Goal: Task Accomplishment & Management: Complete application form

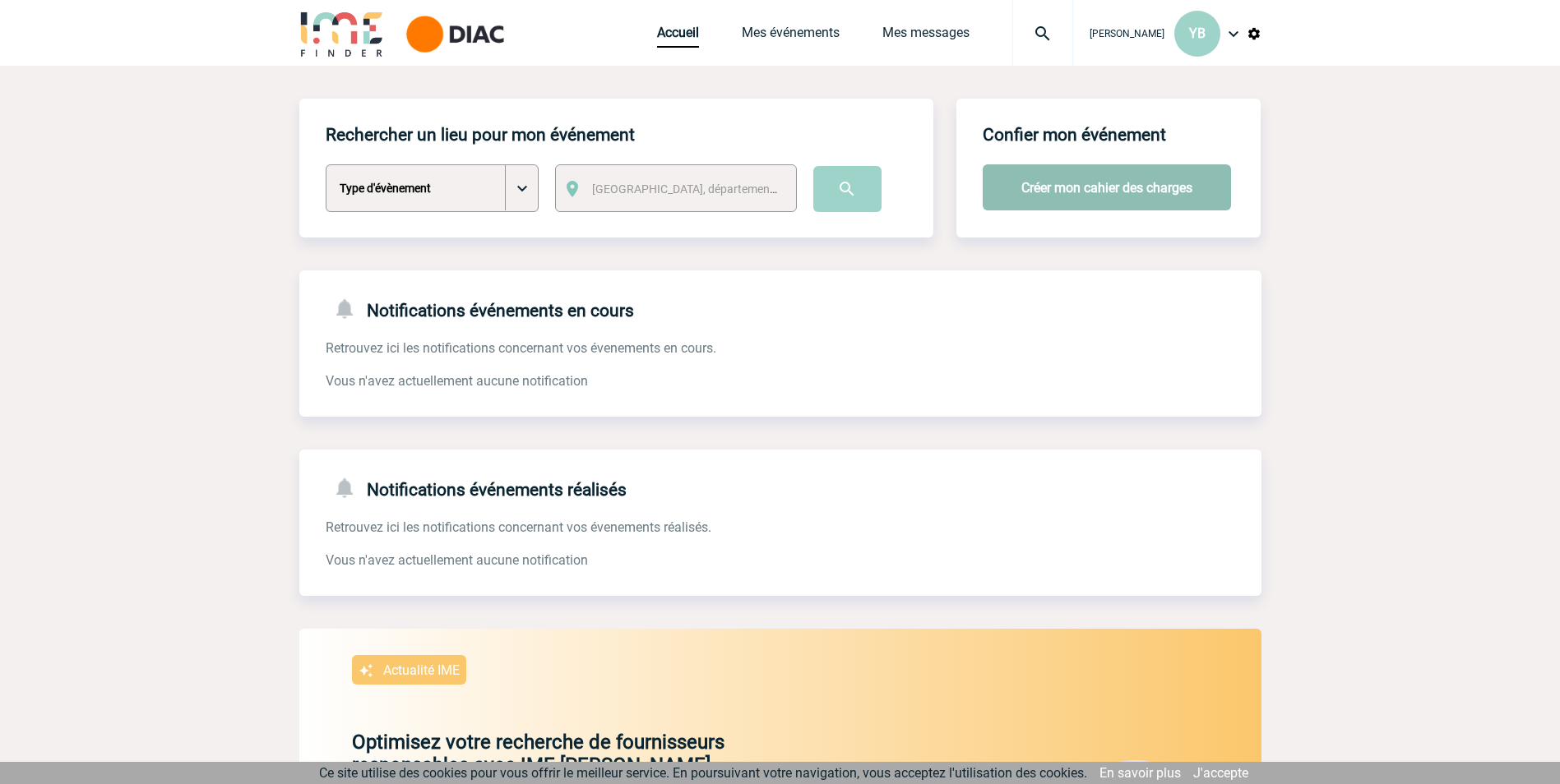
click at [1033, 193] on button "Créer mon cahier des charges" at bounding box center [1106, 187] width 248 height 46
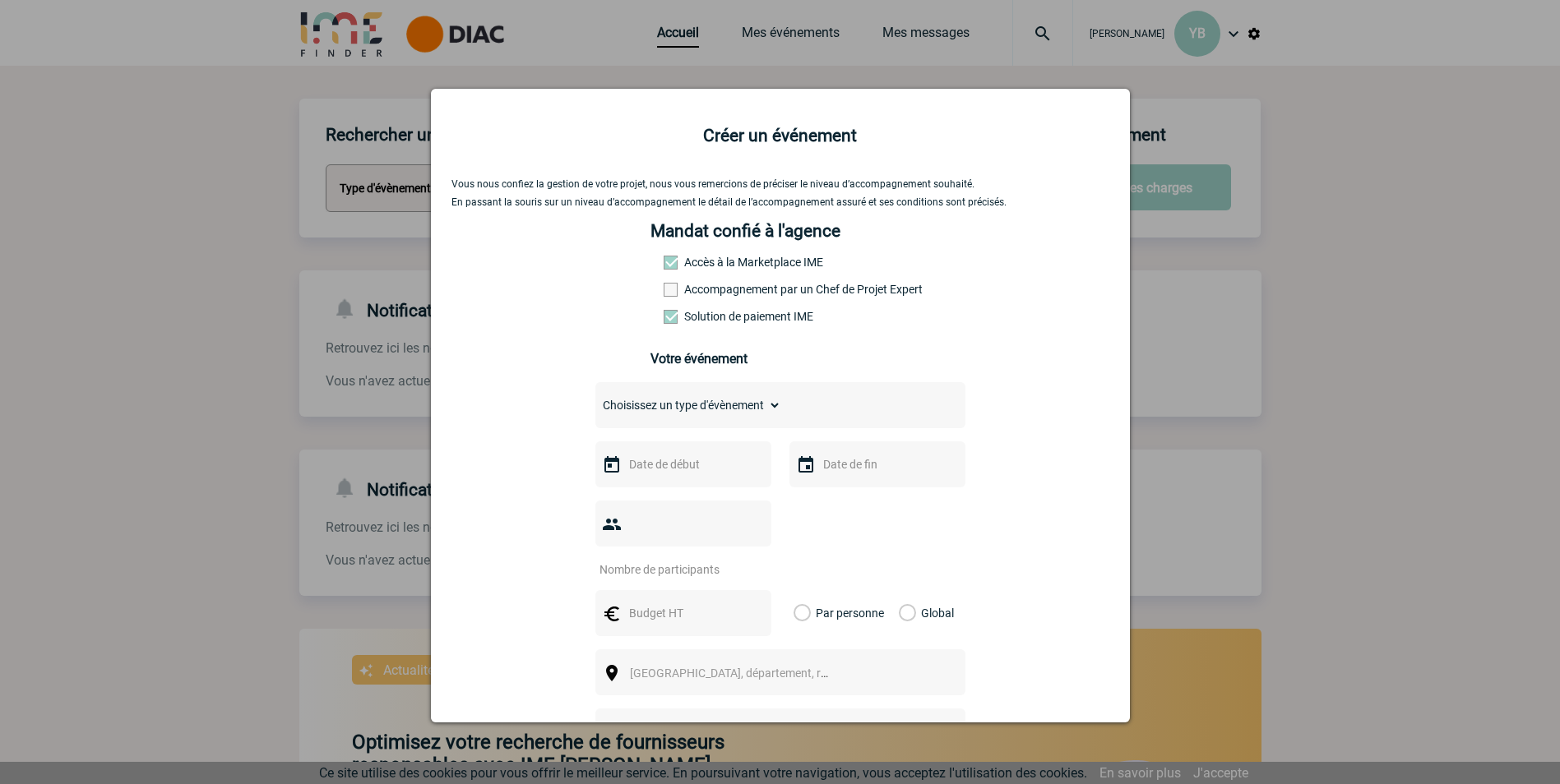
scroll to position [82, 0]
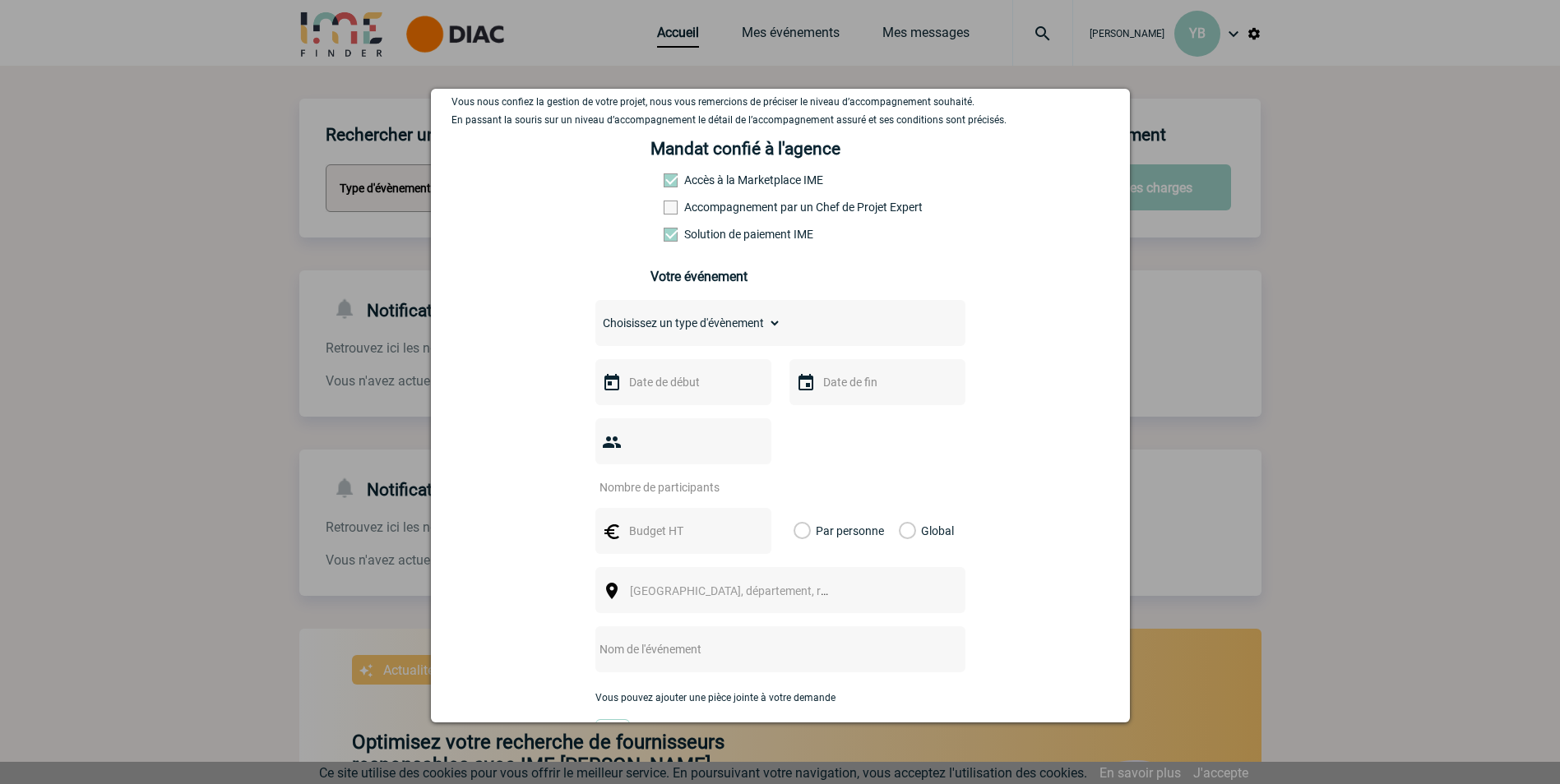
click at [648, 328] on select "Choisissez un type d'évènement Séminaire avec nuitée Séminaire sans nuitée Repa…" at bounding box center [688, 323] width 186 height 23
select select "3"
click at [595, 316] on select "Choisissez un type d'évènement Séminaire avec nuitée Séminaire sans nuitée Repa…" at bounding box center [688, 323] width 186 height 23
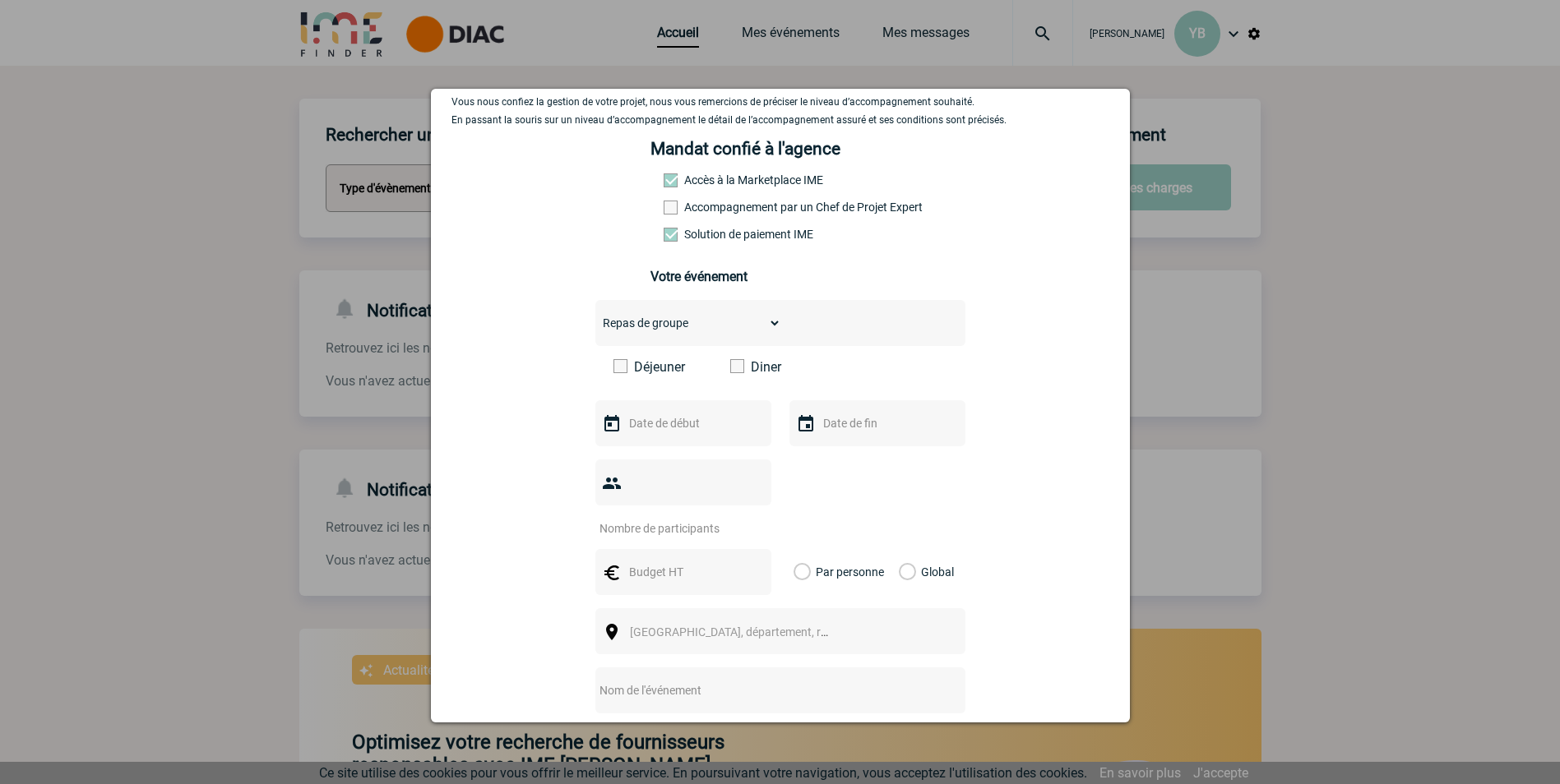
click at [730, 374] on span at bounding box center [737, 366] width 14 height 14
click at [0, 0] on input "Diner" at bounding box center [0, 0] width 0 height 0
click at [664, 433] on input "text" at bounding box center [681, 422] width 113 height 21
click at [701, 488] on link "15" at bounding box center [701, 583] width 30 height 29
type input "15-10-2025"
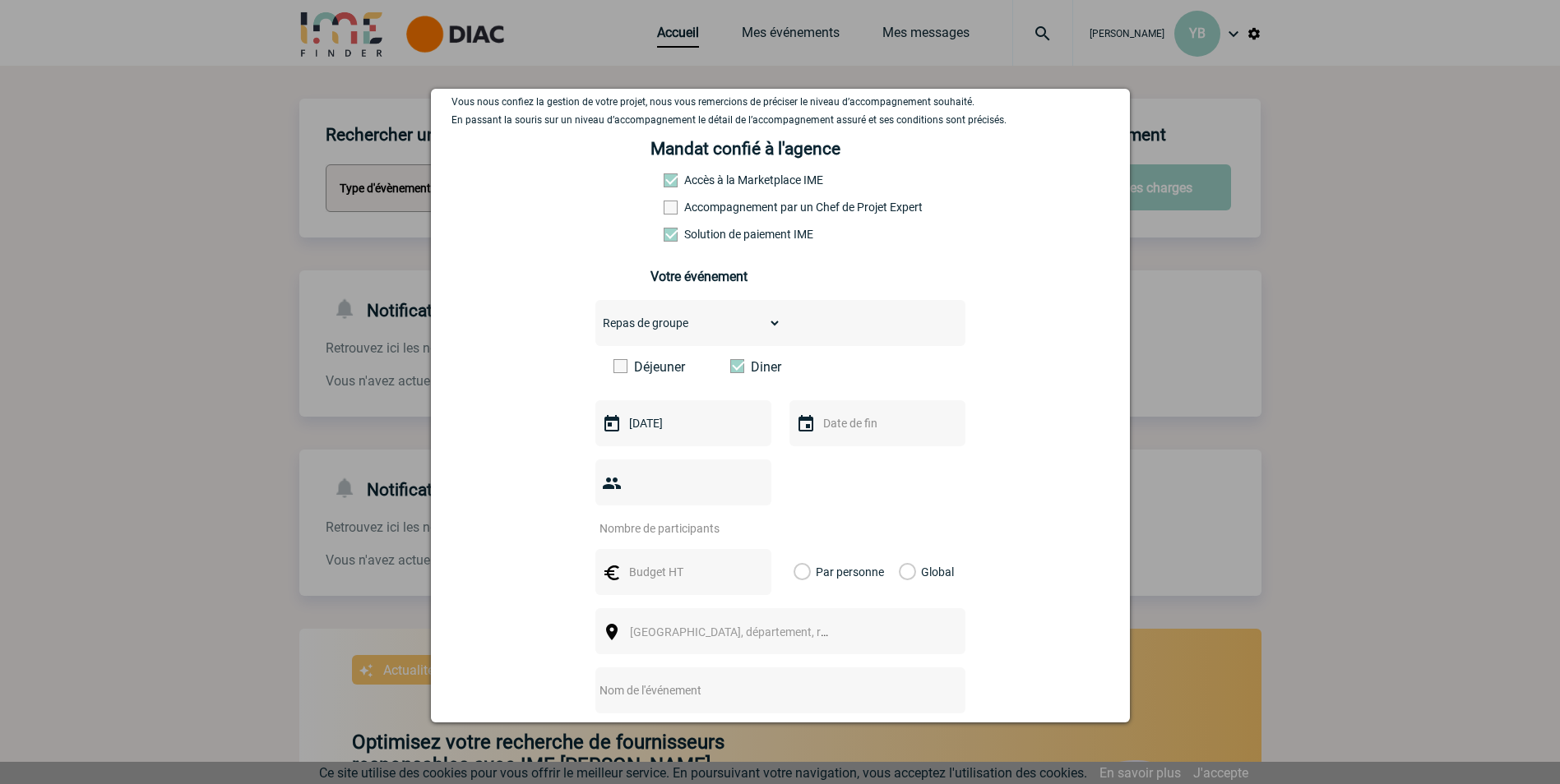
click at [810, 430] on div at bounding box center [877, 423] width 176 height 46
click at [801, 427] on img at bounding box center [805, 423] width 20 height 20
click at [844, 424] on input "text" at bounding box center [875, 422] width 113 height 21
click at [899, 488] on link "15" at bounding box center [895, 583] width 30 height 29
type input "15-10-2025"
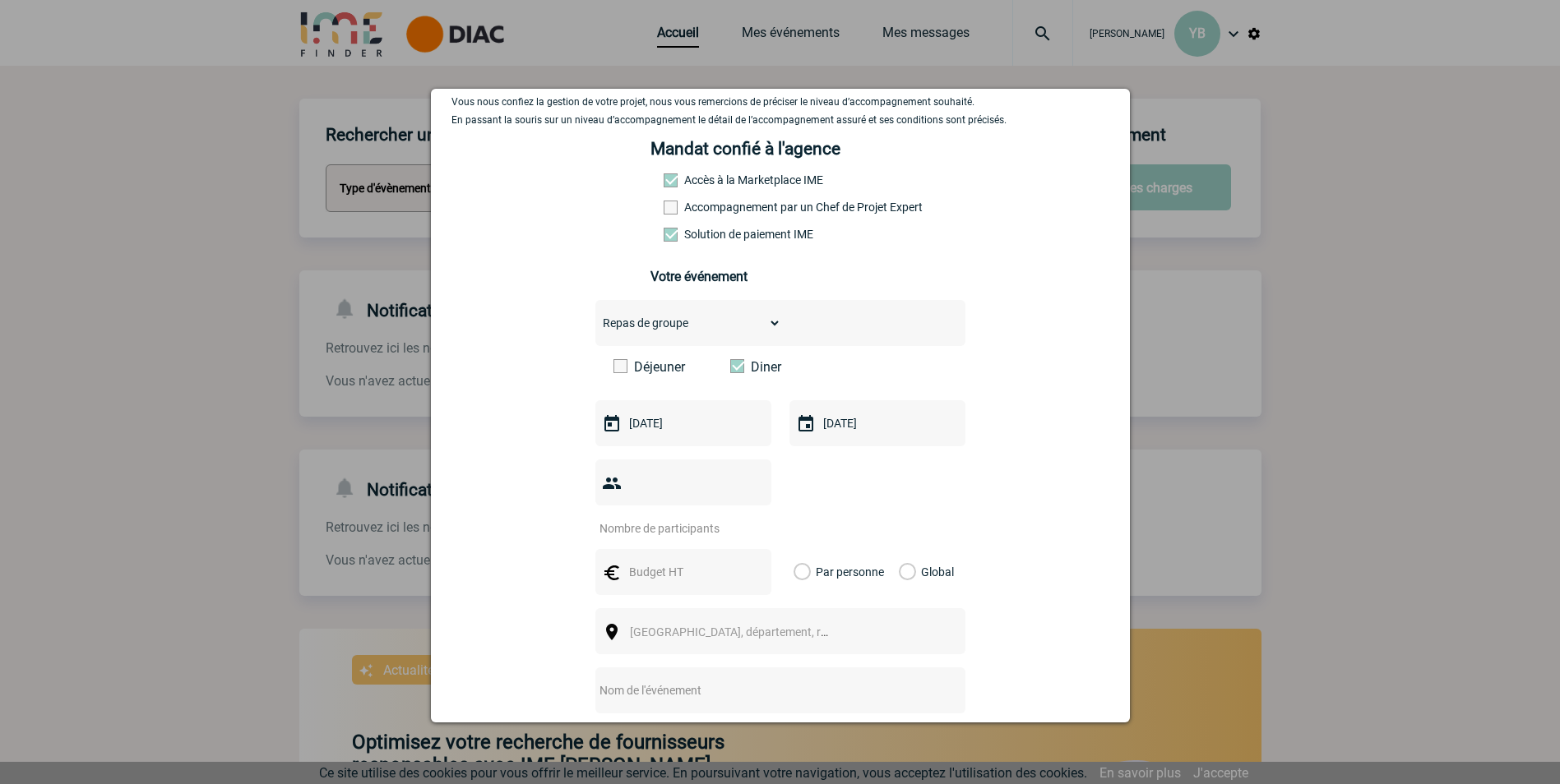
click at [685, 488] on input "number" at bounding box center [673, 528] width 155 height 21
click at [646, 488] on input "number" at bounding box center [673, 528] width 155 height 21
click at [747, 488] on input "1" at bounding box center [673, 528] width 155 height 21
click at [747, 488] on input "2" at bounding box center [673, 528] width 155 height 21
click at [750, 488] on input "3" at bounding box center [673, 528] width 155 height 21
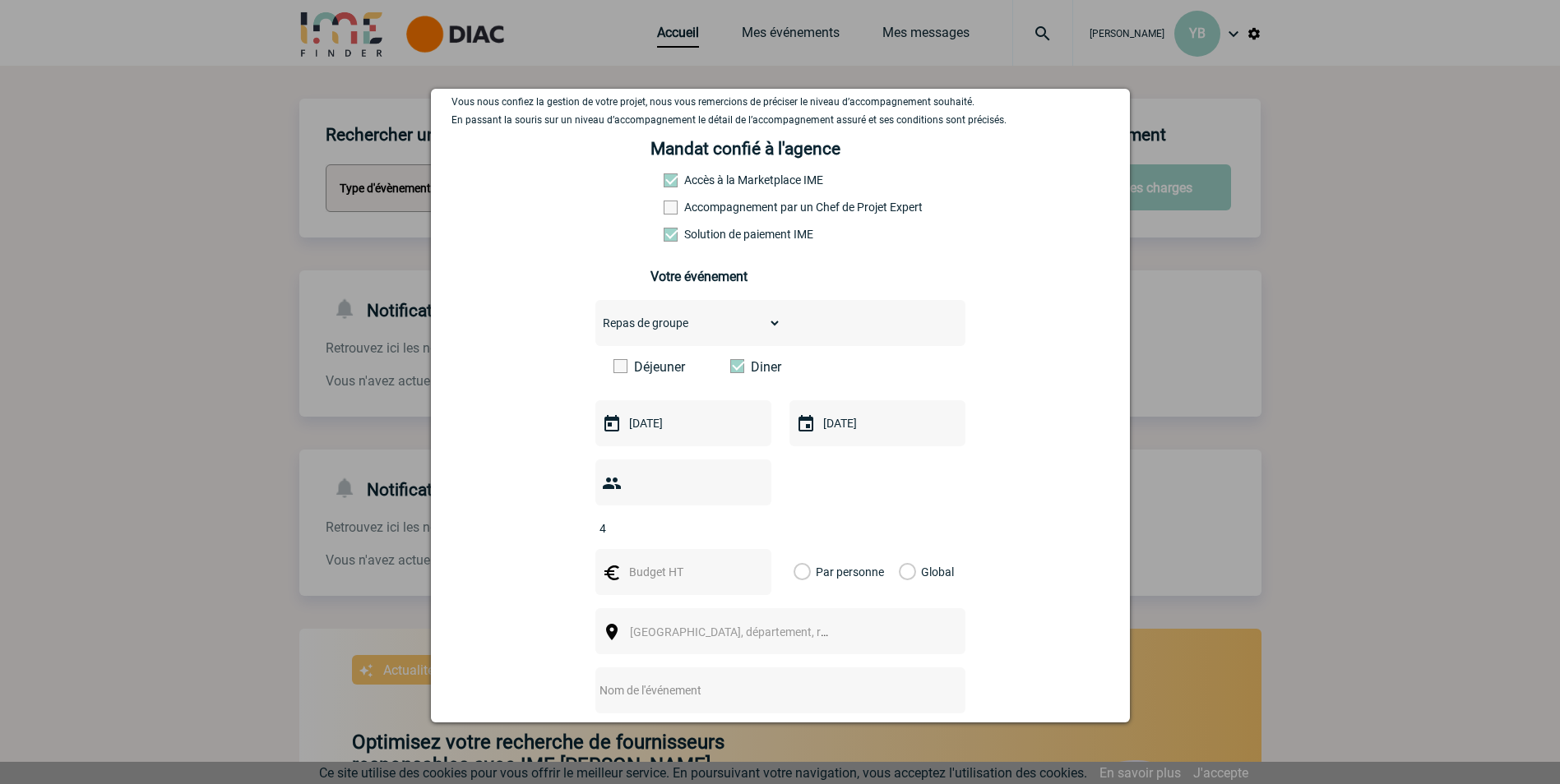
click at [750, 488] on input "4" at bounding box center [673, 528] width 155 height 21
click at [750, 488] on input "5" at bounding box center [673, 528] width 155 height 21
click at [750, 488] on input "6" at bounding box center [673, 528] width 155 height 21
click at [750, 488] on input "7" at bounding box center [673, 528] width 155 height 21
click at [750, 488] on input "8" at bounding box center [673, 528] width 155 height 21
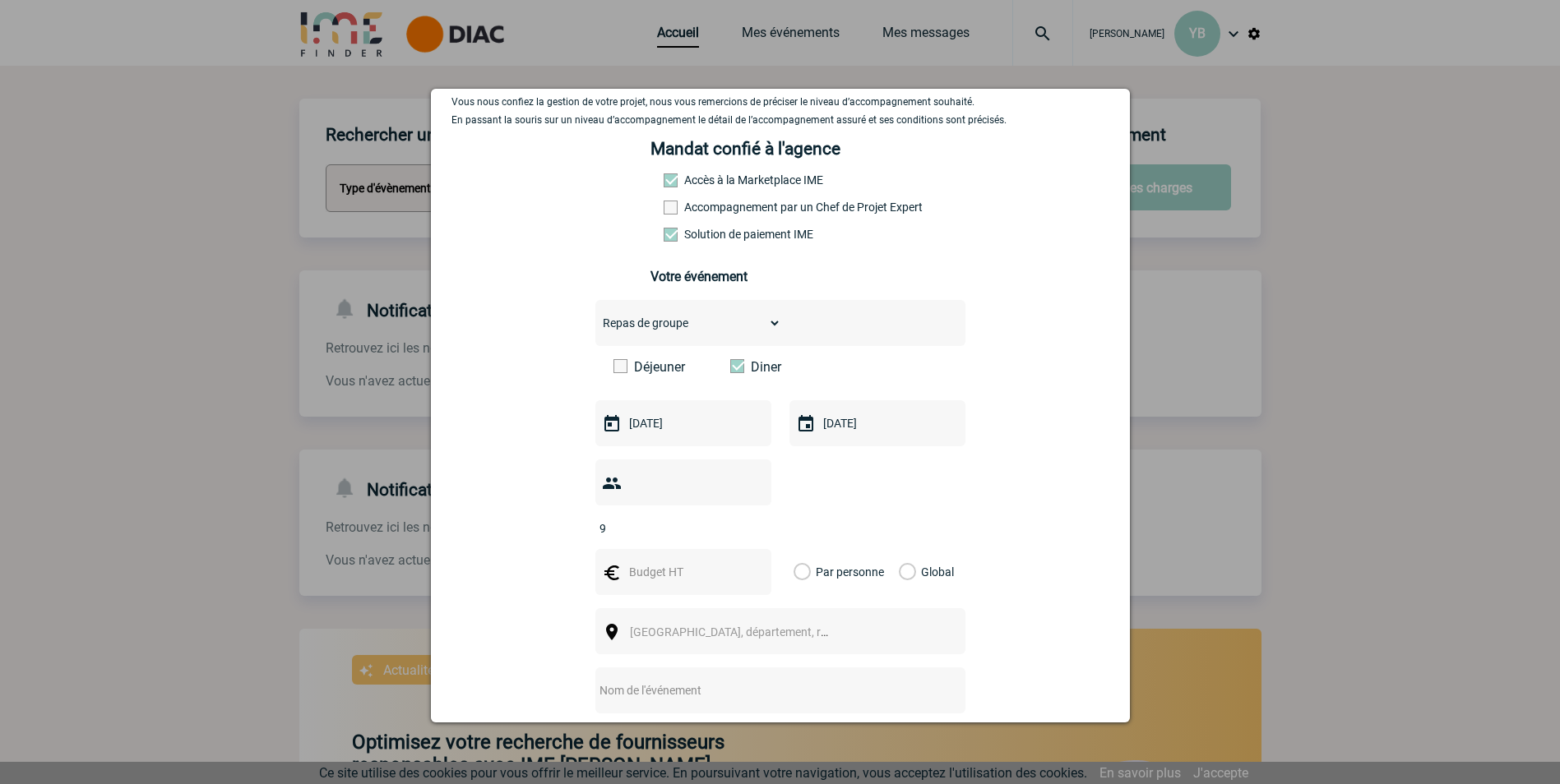
click at [750, 488] on input "9" at bounding box center [673, 528] width 155 height 21
click at [750, 488] on input "10" at bounding box center [673, 528] width 155 height 21
type input "11"
click at [750, 488] on input "11" at bounding box center [673, 528] width 155 height 21
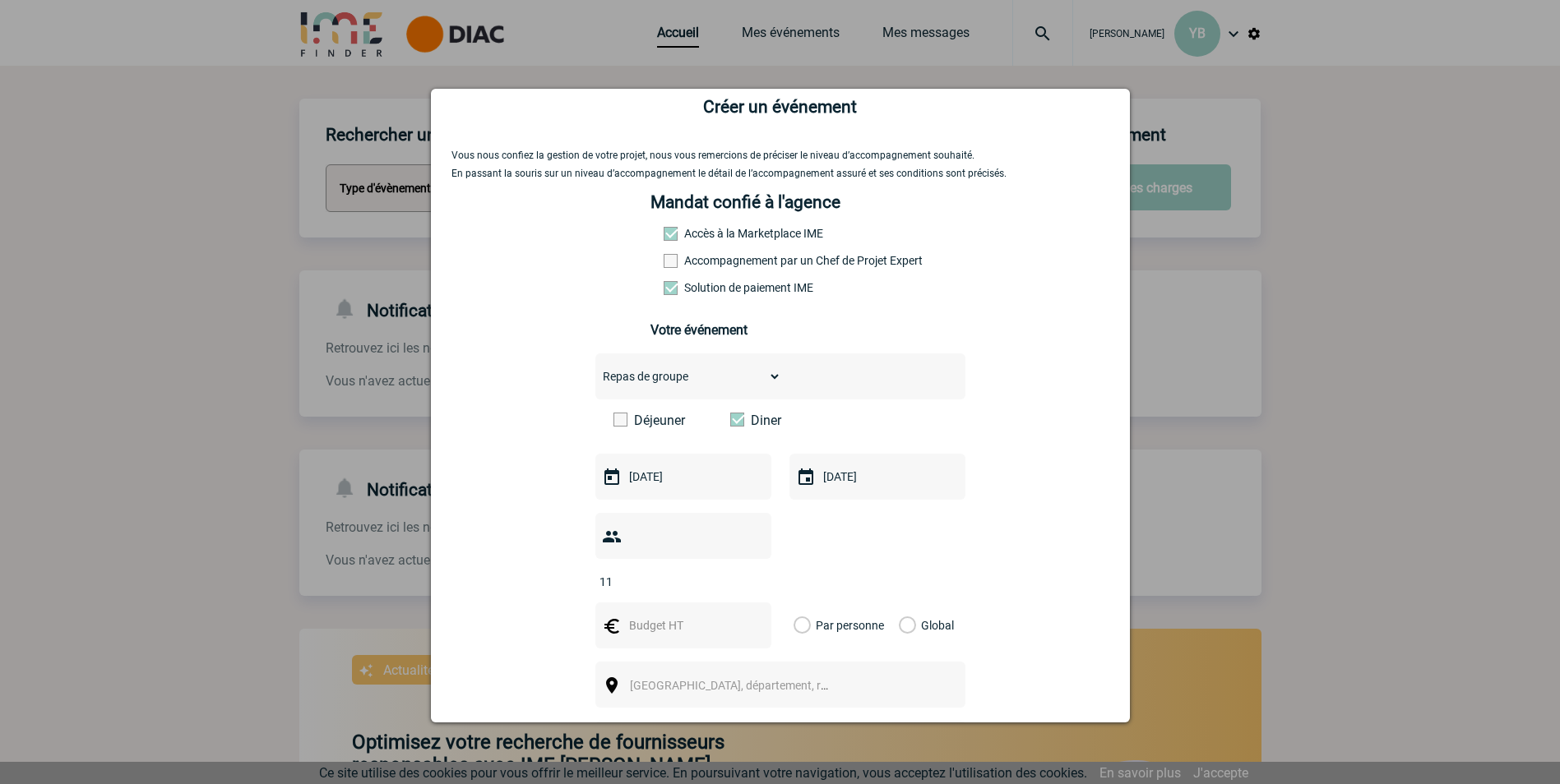
scroll to position [0, 0]
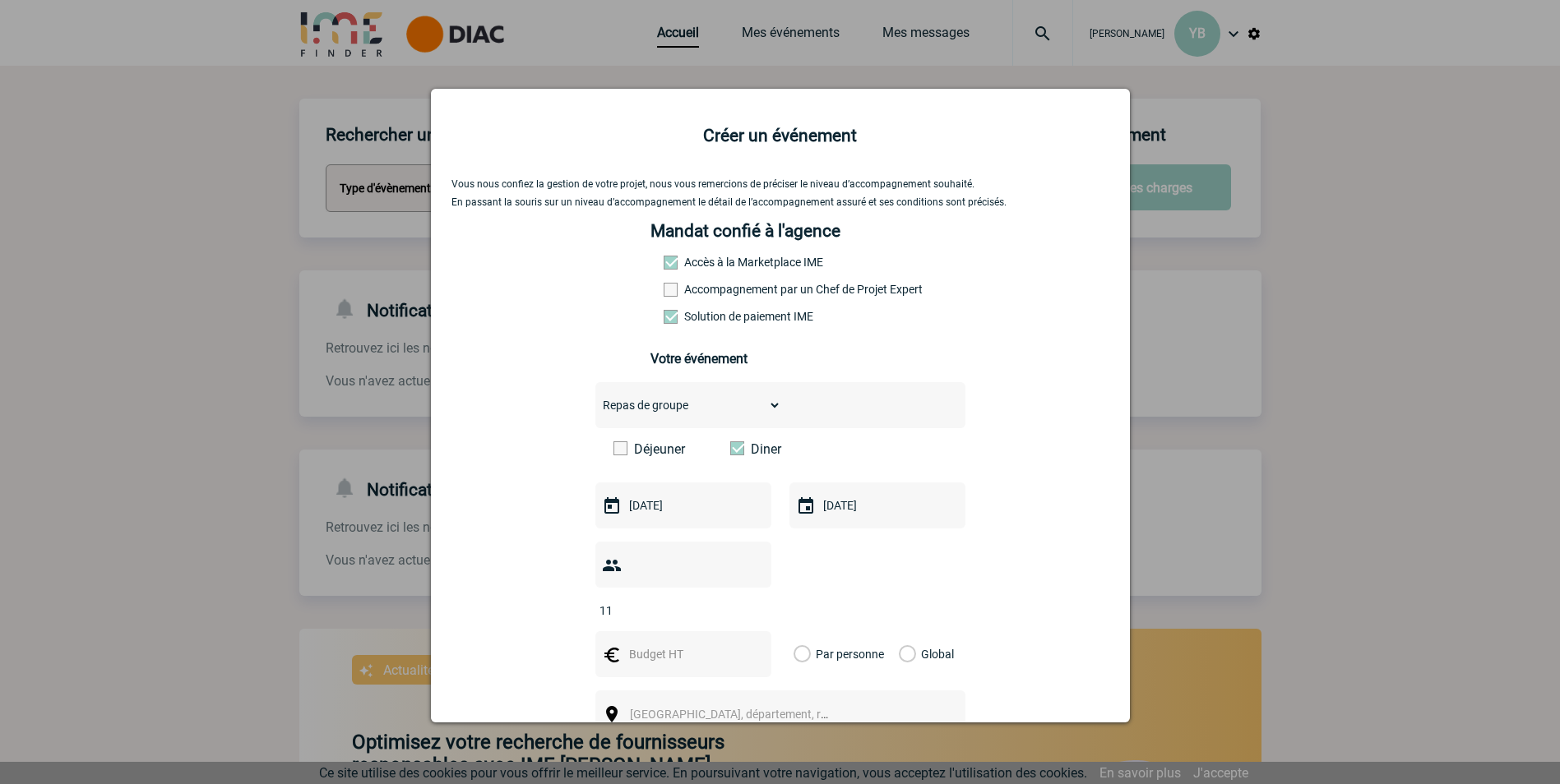
click at [663, 263] on span at bounding box center [670, 263] width 14 height 14
click at [665, 258] on span at bounding box center [670, 263] width 14 height 14
click at [663, 259] on span at bounding box center [670, 263] width 14 height 14
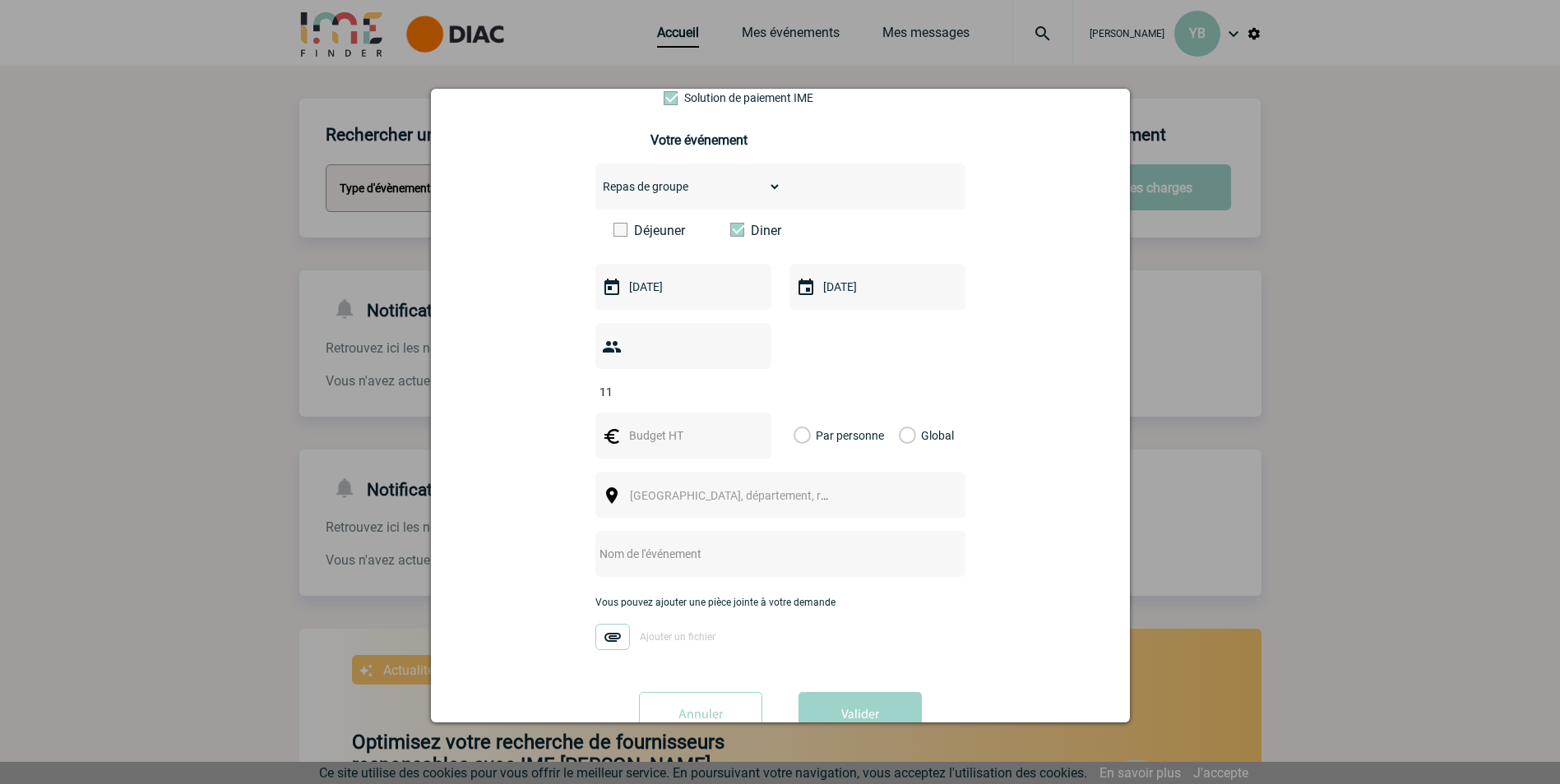
scroll to position [245, 0]
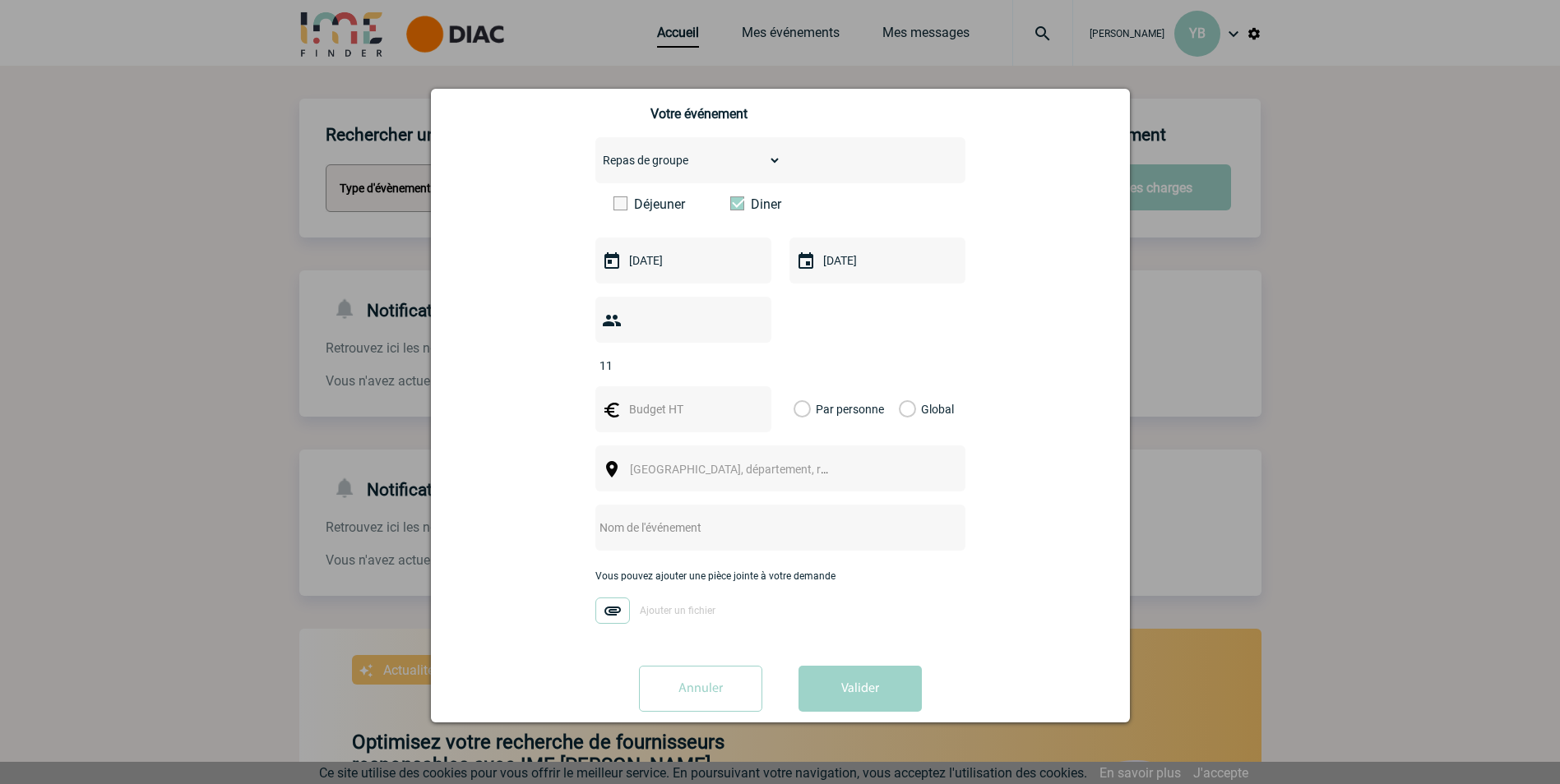
click at [690, 398] on input "text" at bounding box center [681, 409] width 113 height 21
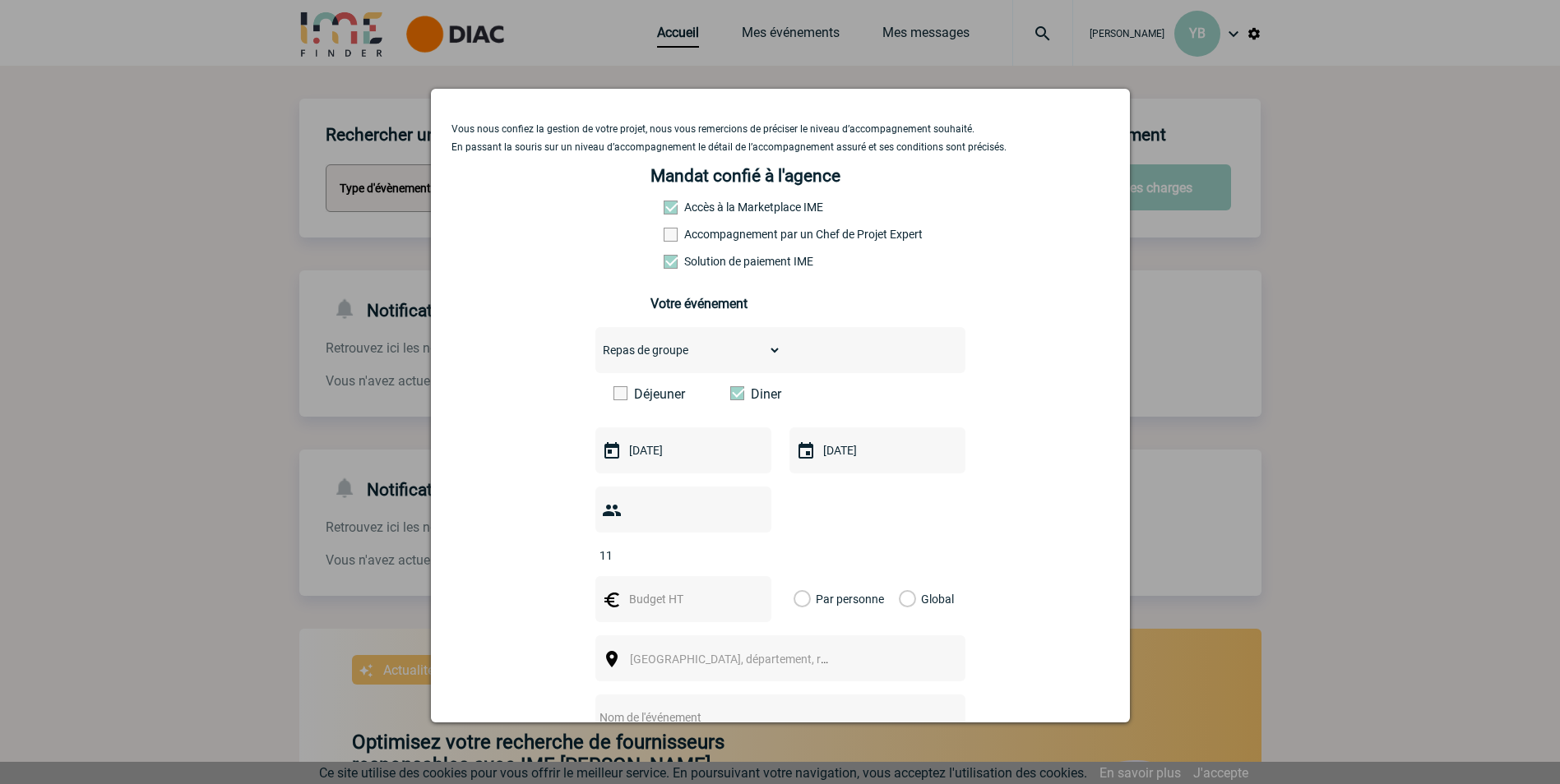
scroll to position [0, 0]
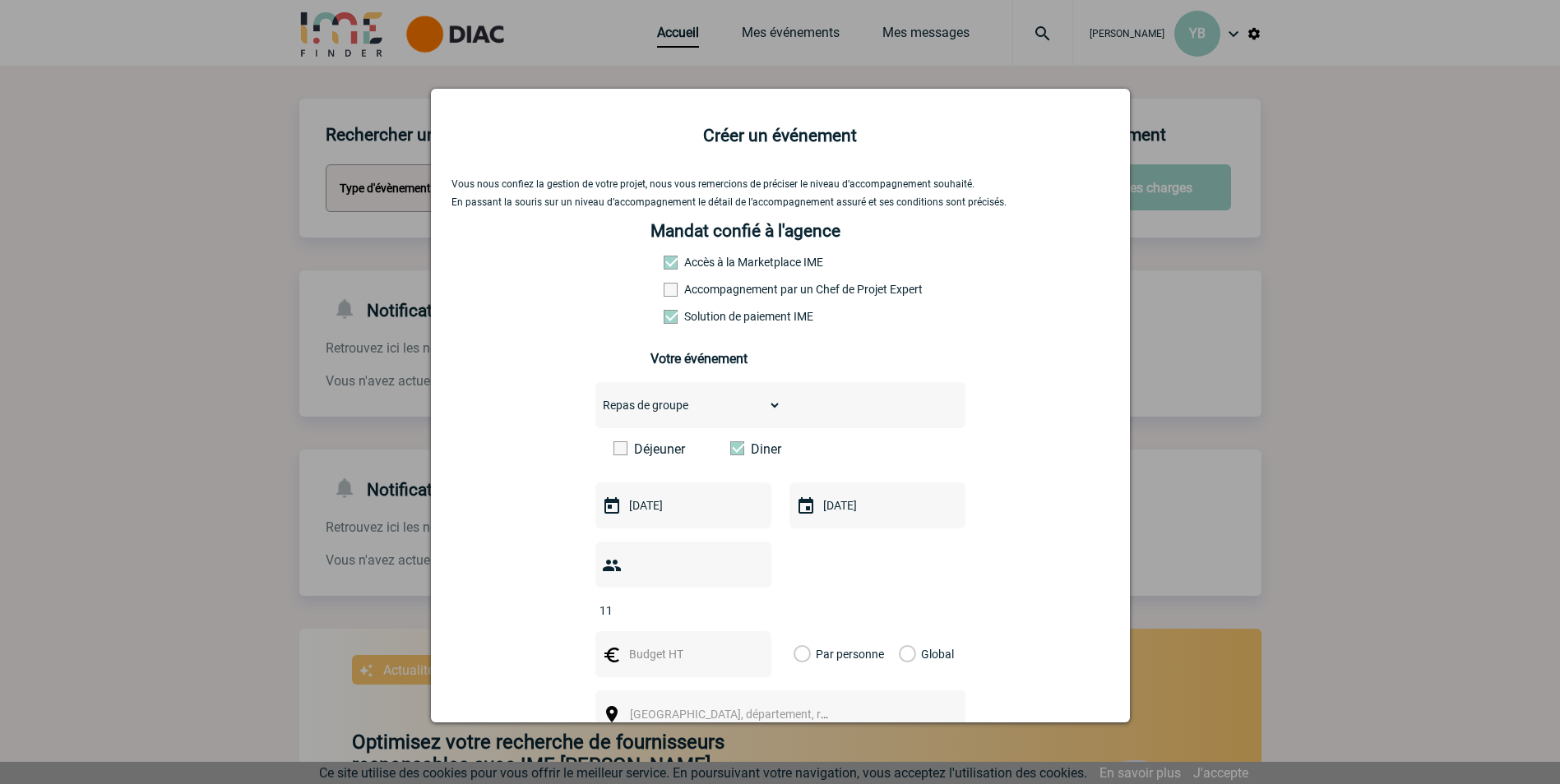
click at [702, 404] on select "Choisissez un type d'évènement Séminaire avec nuitée Séminaire sans nuitée Repa…" at bounding box center [688, 404] width 186 height 23
click at [595, 398] on select "Choisissez un type d'évènement Séminaire avec nuitée Séminaire sans nuitée Repa…" at bounding box center [688, 404] width 186 height 23
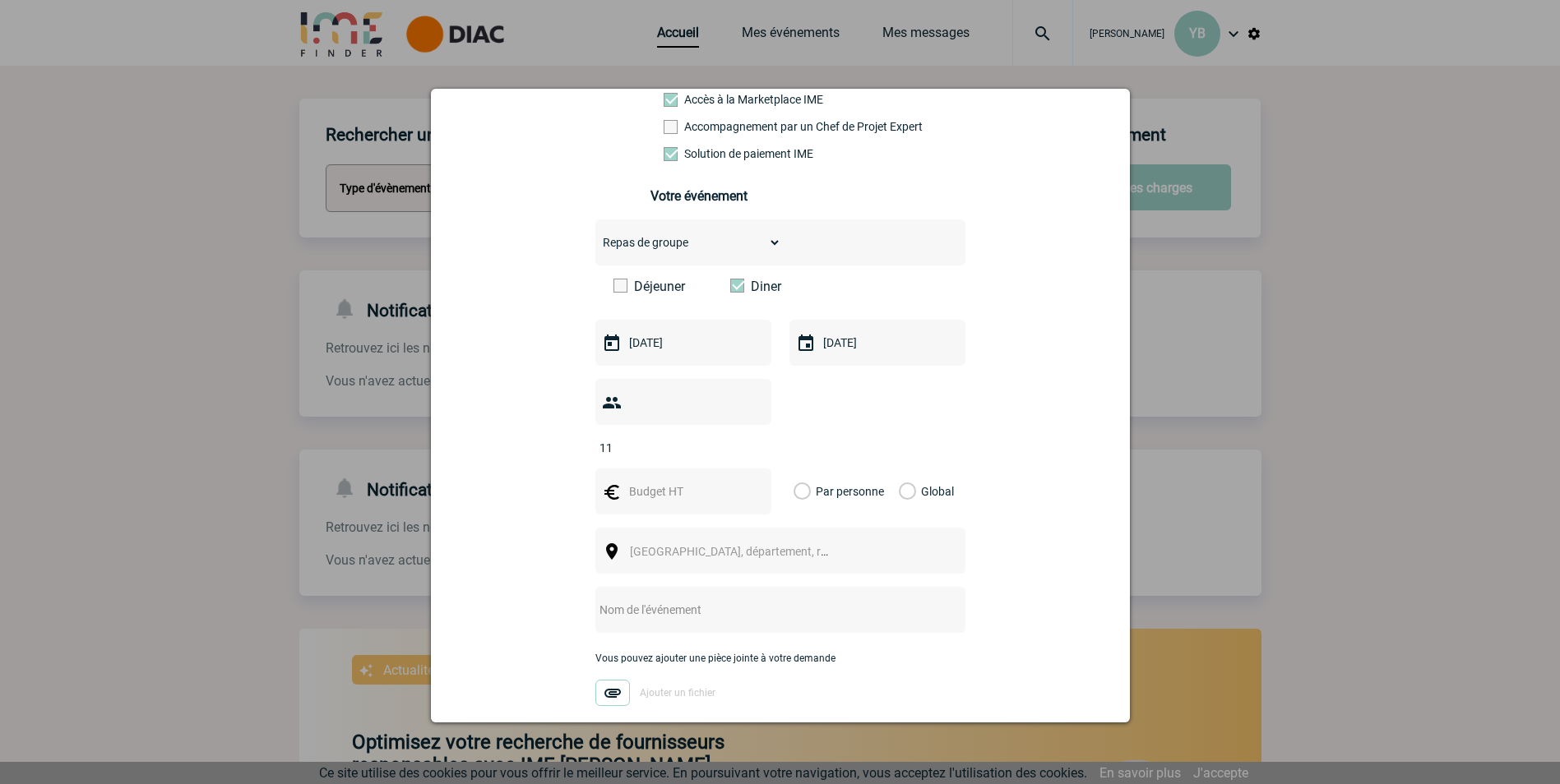
scroll to position [164, 0]
click at [658, 479] on input "text" at bounding box center [681, 489] width 113 height 21
click at [651, 482] on div at bounding box center [683, 490] width 176 height 46
click at [664, 479] on input "text" at bounding box center [681, 489] width 113 height 21
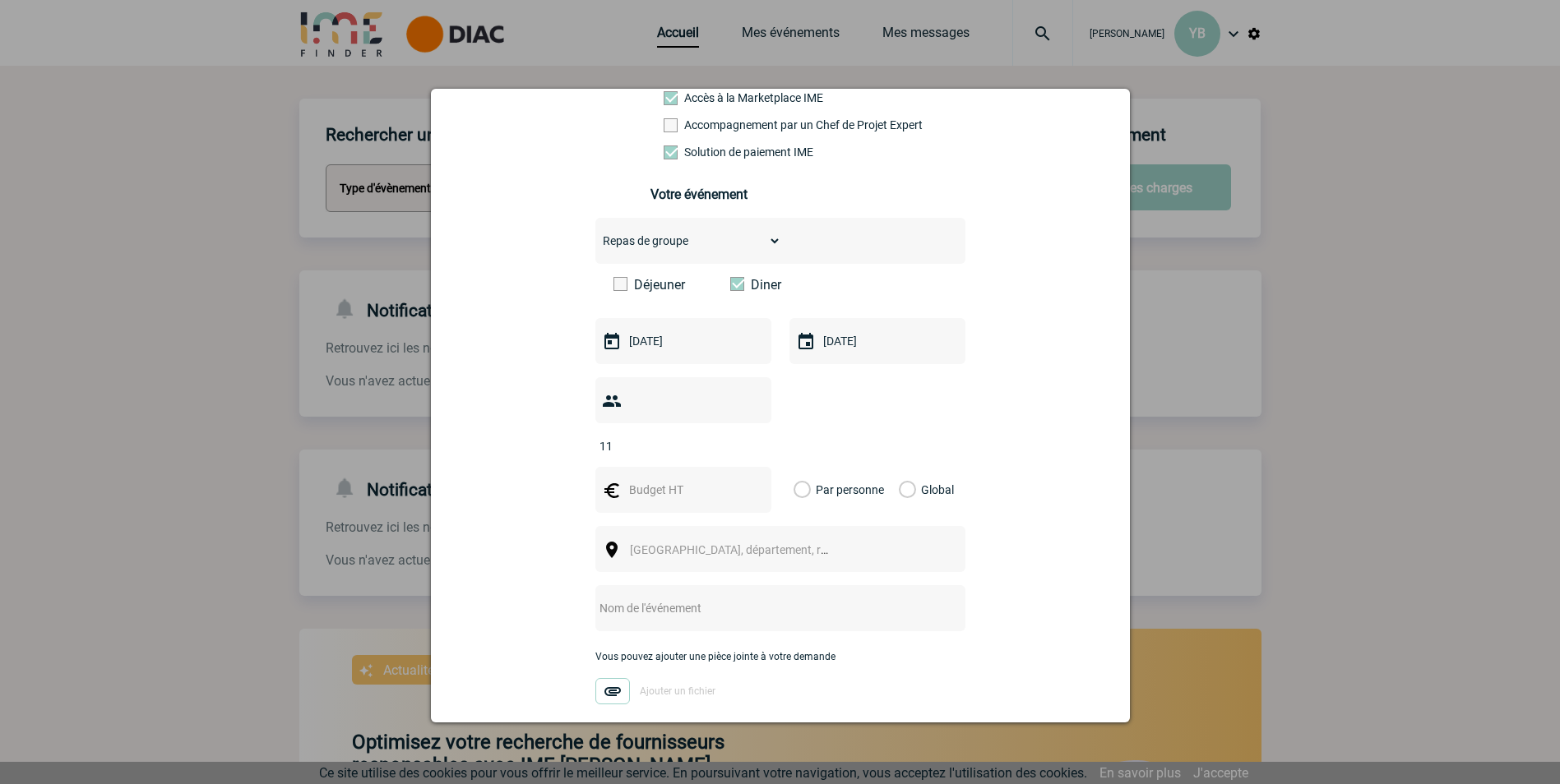
click at [677, 479] on input "text" at bounding box center [681, 489] width 113 height 21
click at [798, 467] on label "Par personne" at bounding box center [802, 490] width 18 height 46
click at [0, 0] on input "Par personne" at bounding box center [0, 0] width 0 height 0
click at [630, 480] on div at bounding box center [683, 490] width 176 height 46
click at [641, 479] on input "text" at bounding box center [681, 489] width 113 height 21
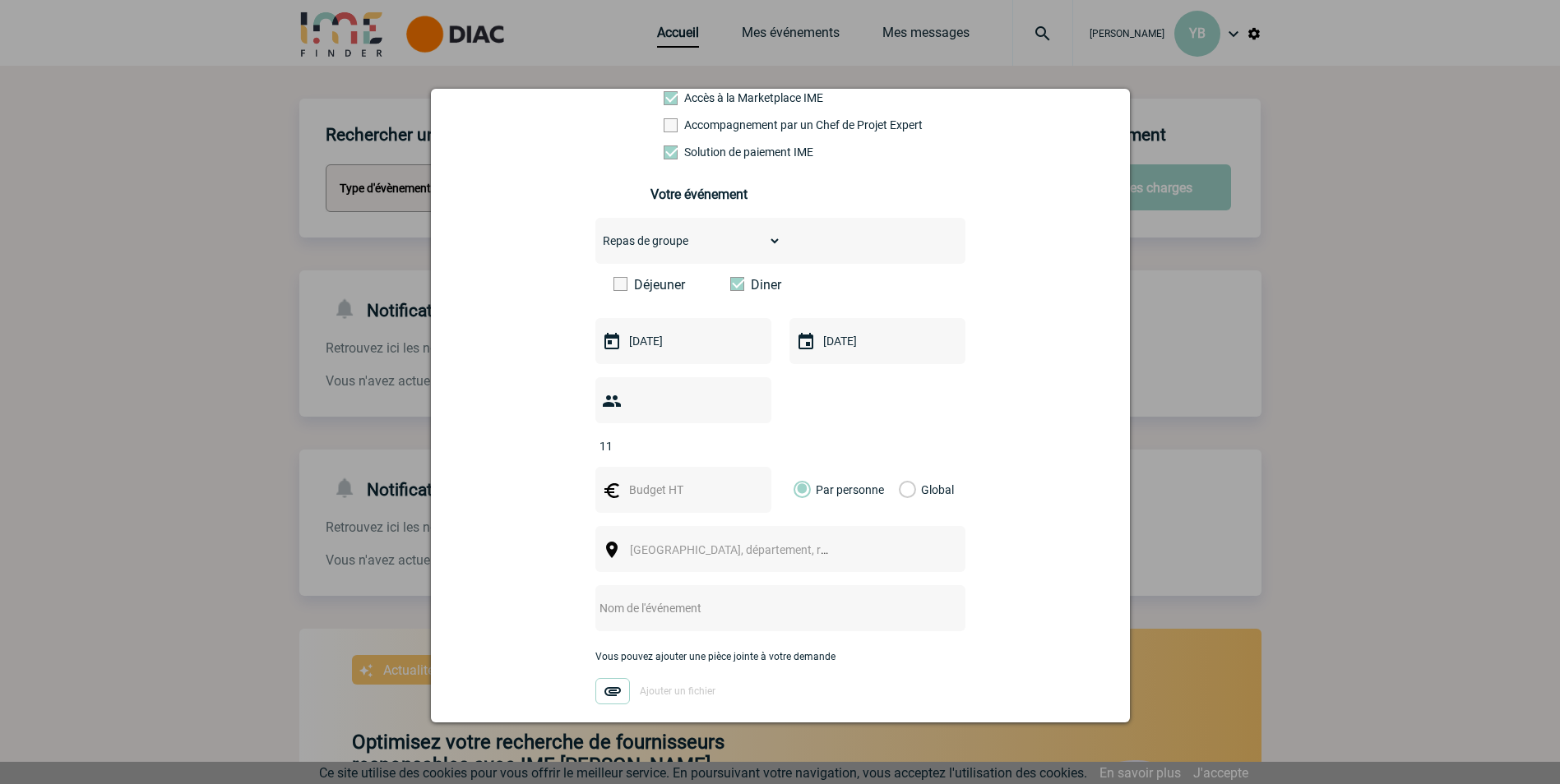
click at [643, 479] on input "text" at bounding box center [681, 489] width 113 height 21
type input "34"
click at [874, 410] on div "11" at bounding box center [780, 415] width 370 height 76
click at [648, 488] on span "Ville, département, région..." at bounding box center [744, 550] width 229 height 13
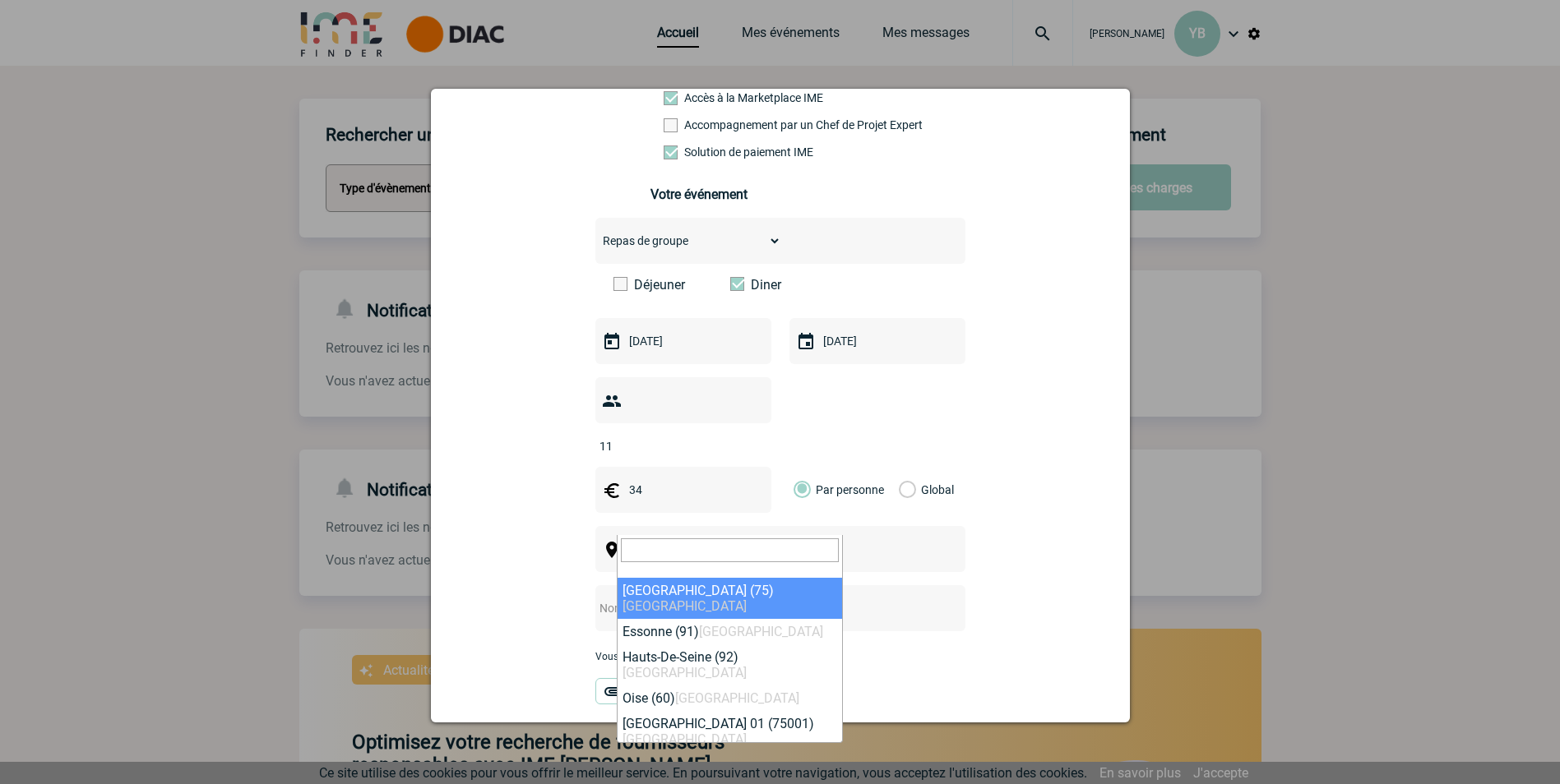
select select "3"
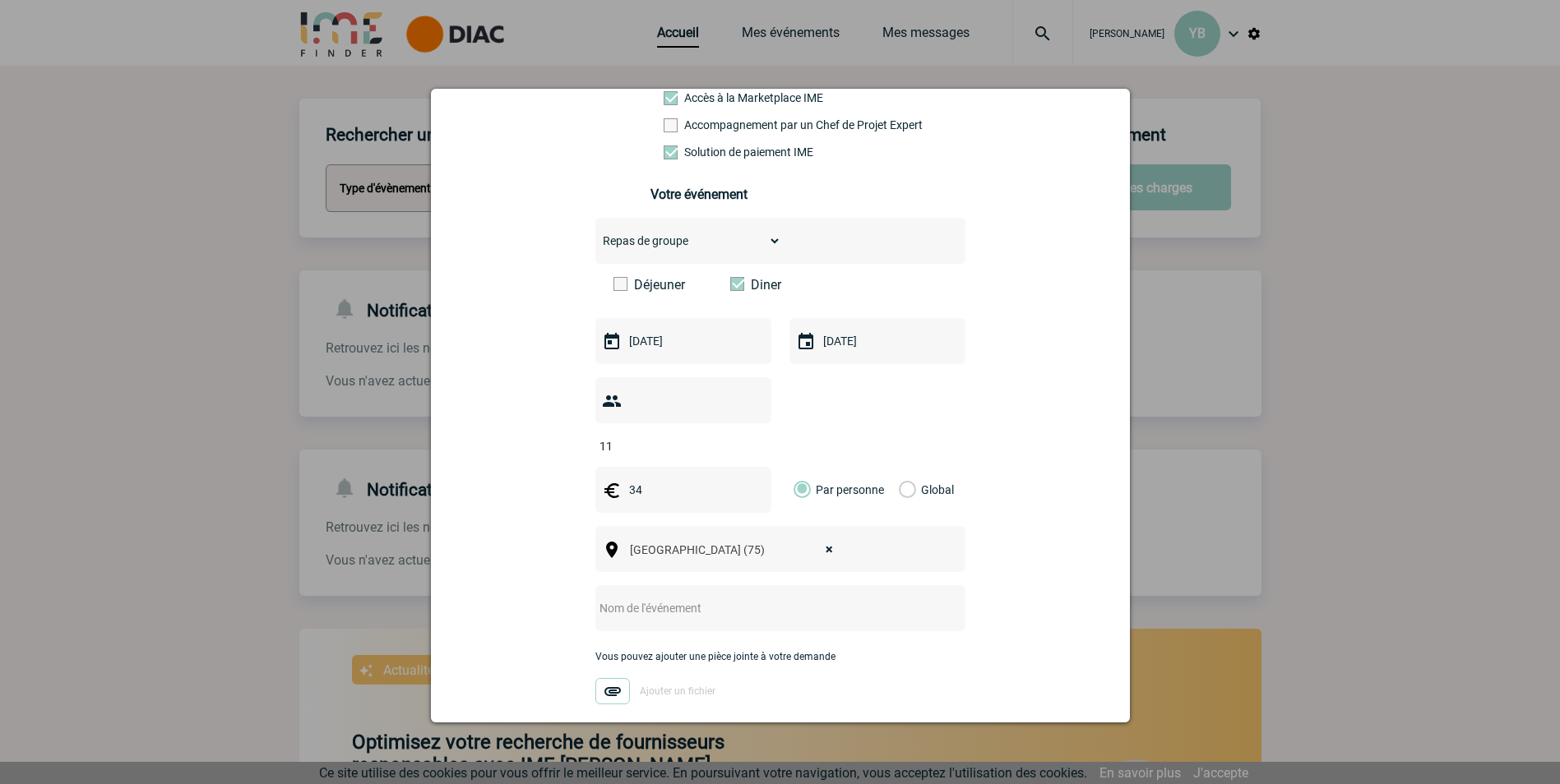
click at [640, 488] on input "text" at bounding box center [759, 608] width 326 height 21
click at [653, 488] on input "text" at bounding box center [759, 608] width 326 height 21
click at [648, 488] on input "DINER" at bounding box center [759, 608] width 326 height 21
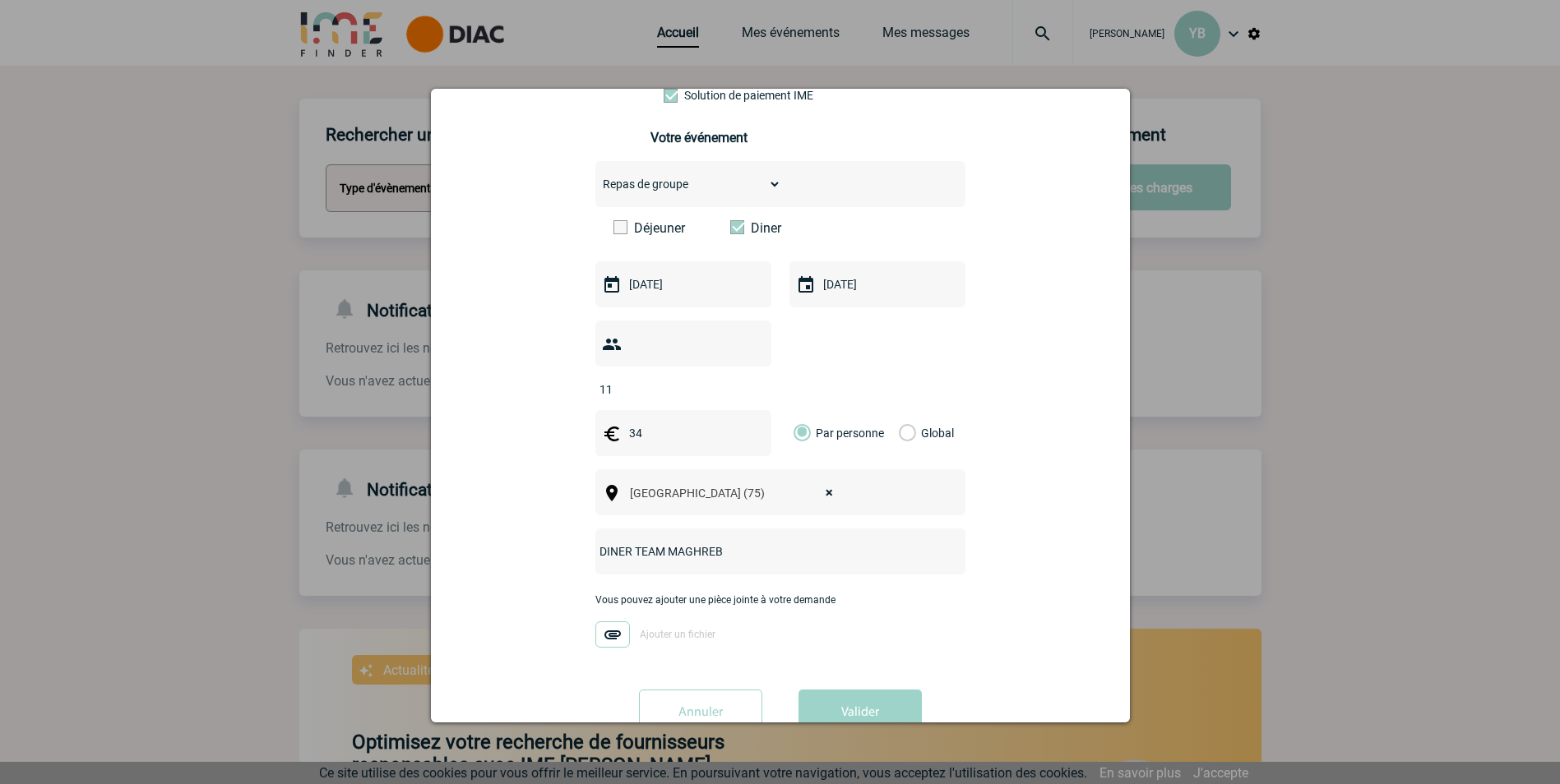
scroll to position [245, 0]
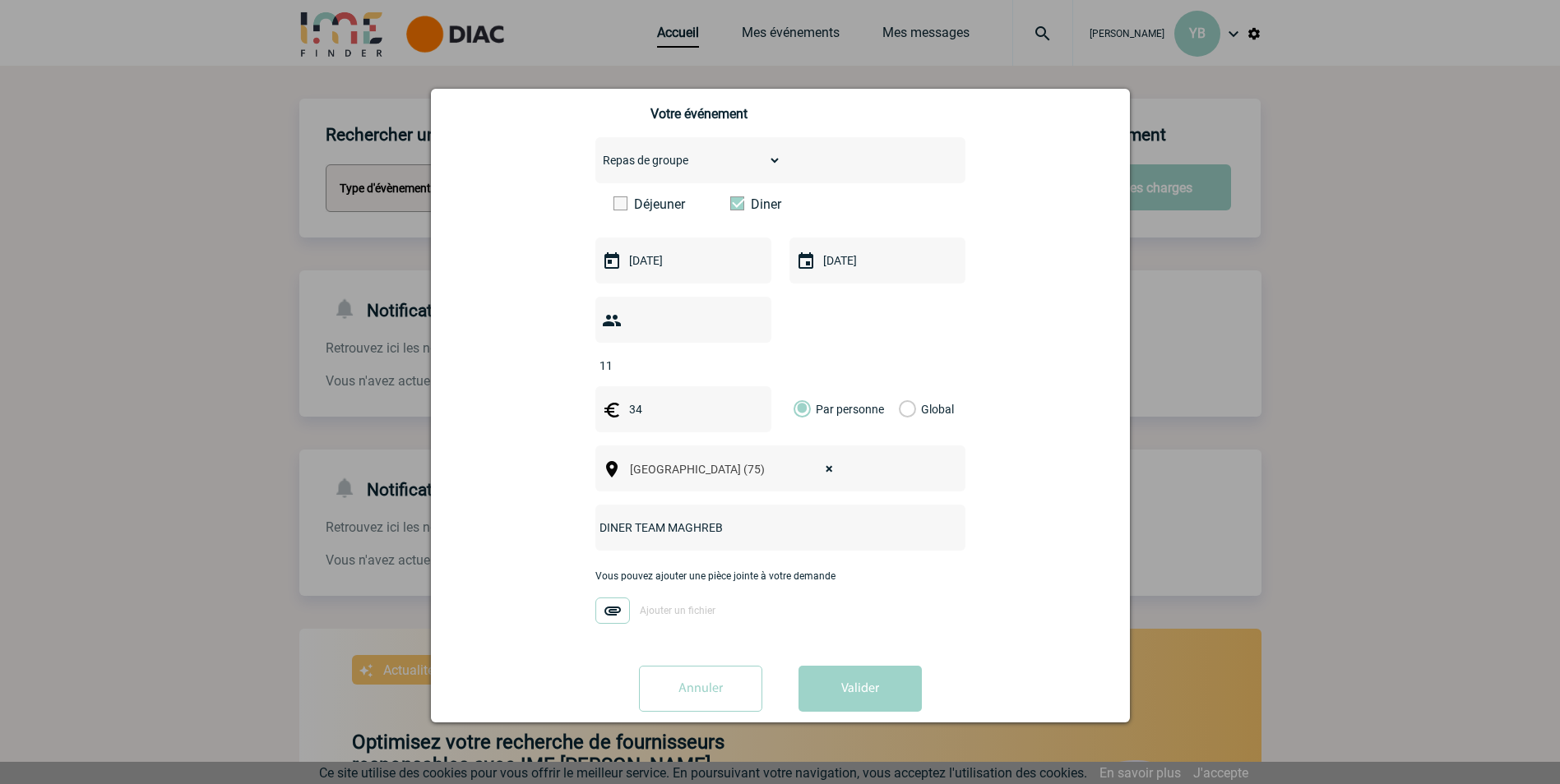
type input "DINER TEAM MAGHREB"
click at [853, 488] on div "Vous pouvez ajouter une pièce jointe à votre demande Ajouter un fichier" at bounding box center [780, 605] width 370 height 69
click at [869, 488] on button "Valider" at bounding box center [860, 689] width 124 height 46
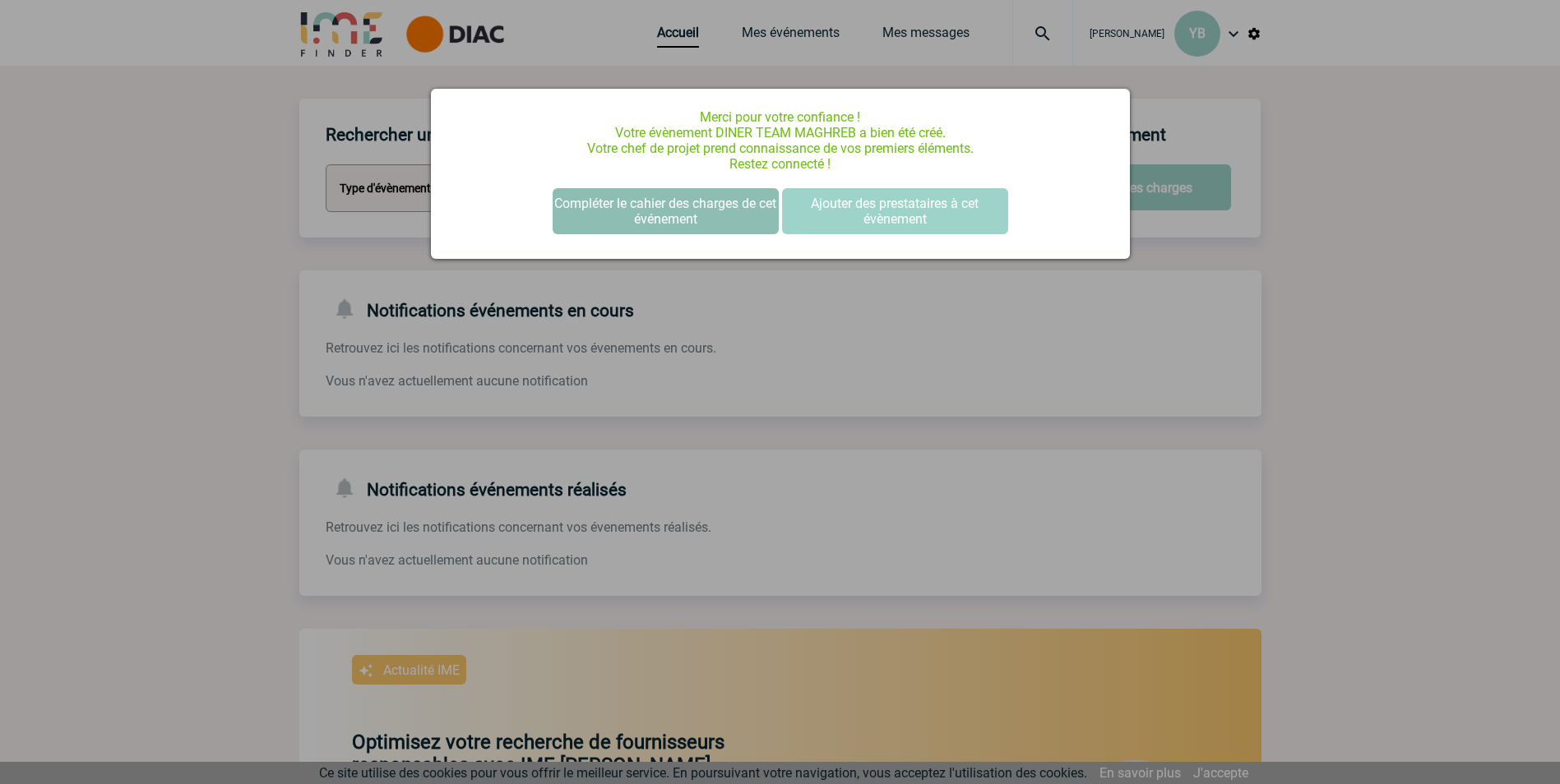
click at [643, 212] on button "Compléter le cahier des charges de cet événement" at bounding box center [665, 211] width 226 height 46
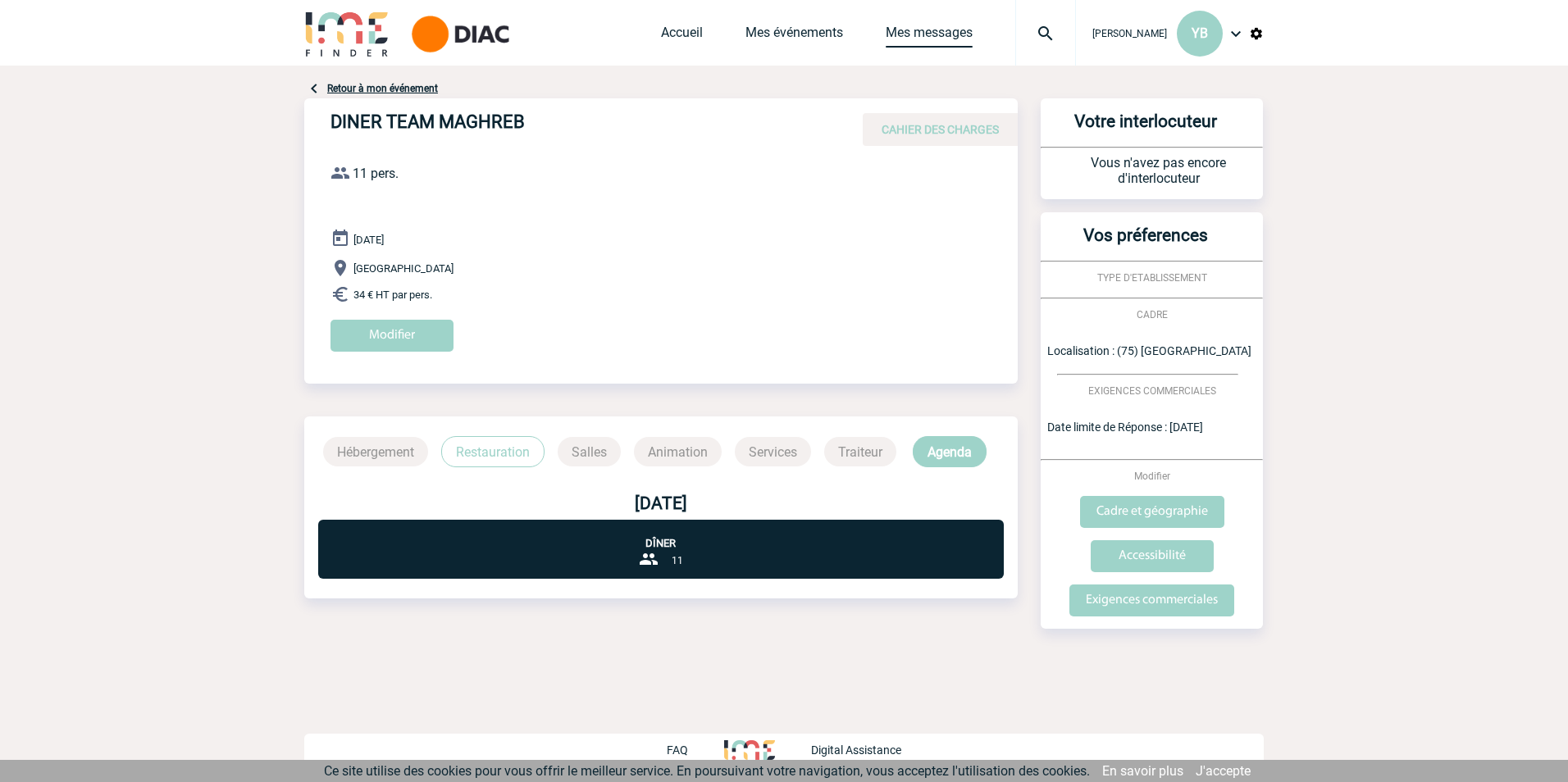
click at [917, 28] on link "Mes messages" at bounding box center [929, 36] width 87 height 23
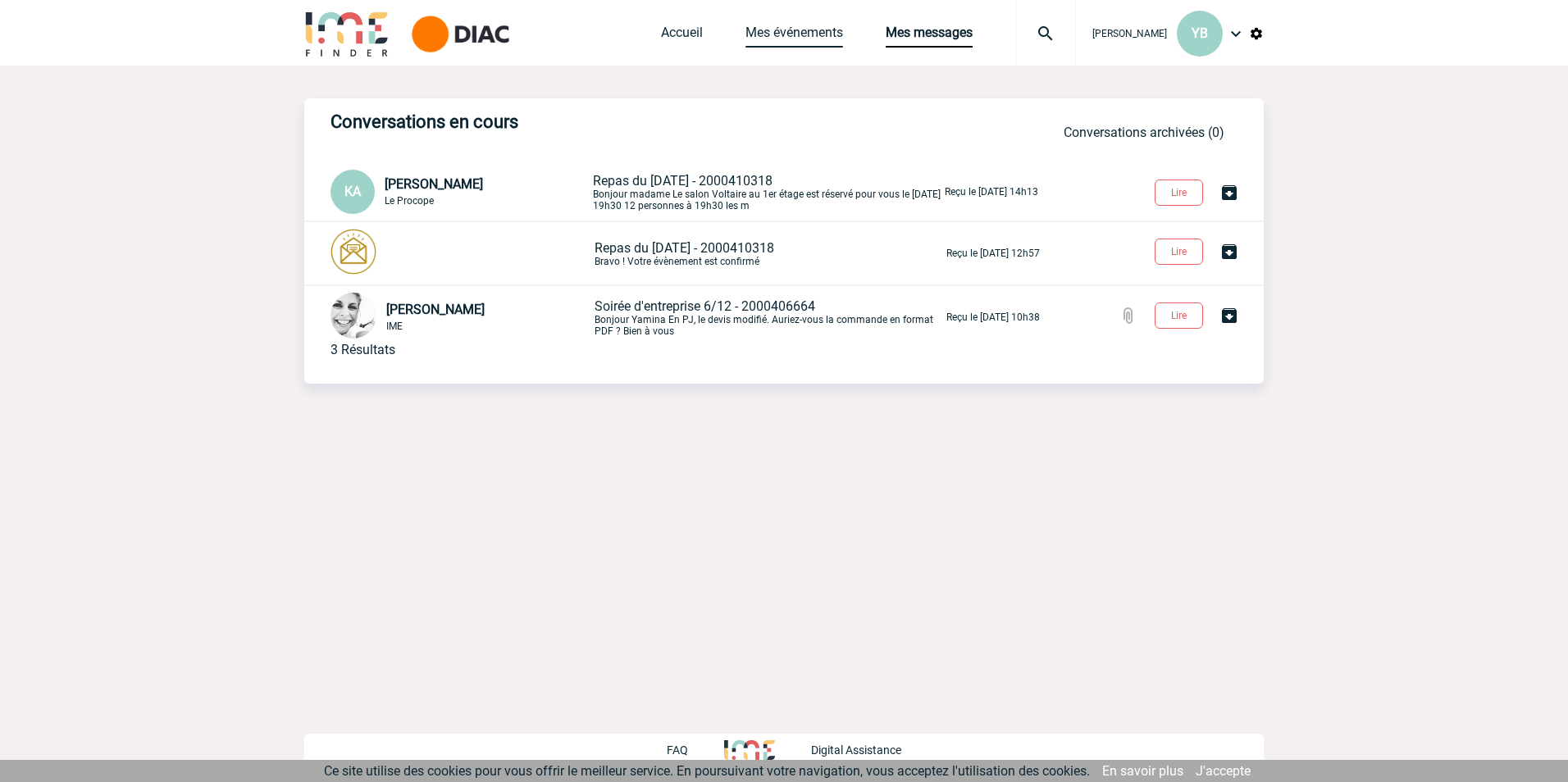
click at [797, 27] on link "Mes événements" at bounding box center [794, 36] width 98 height 23
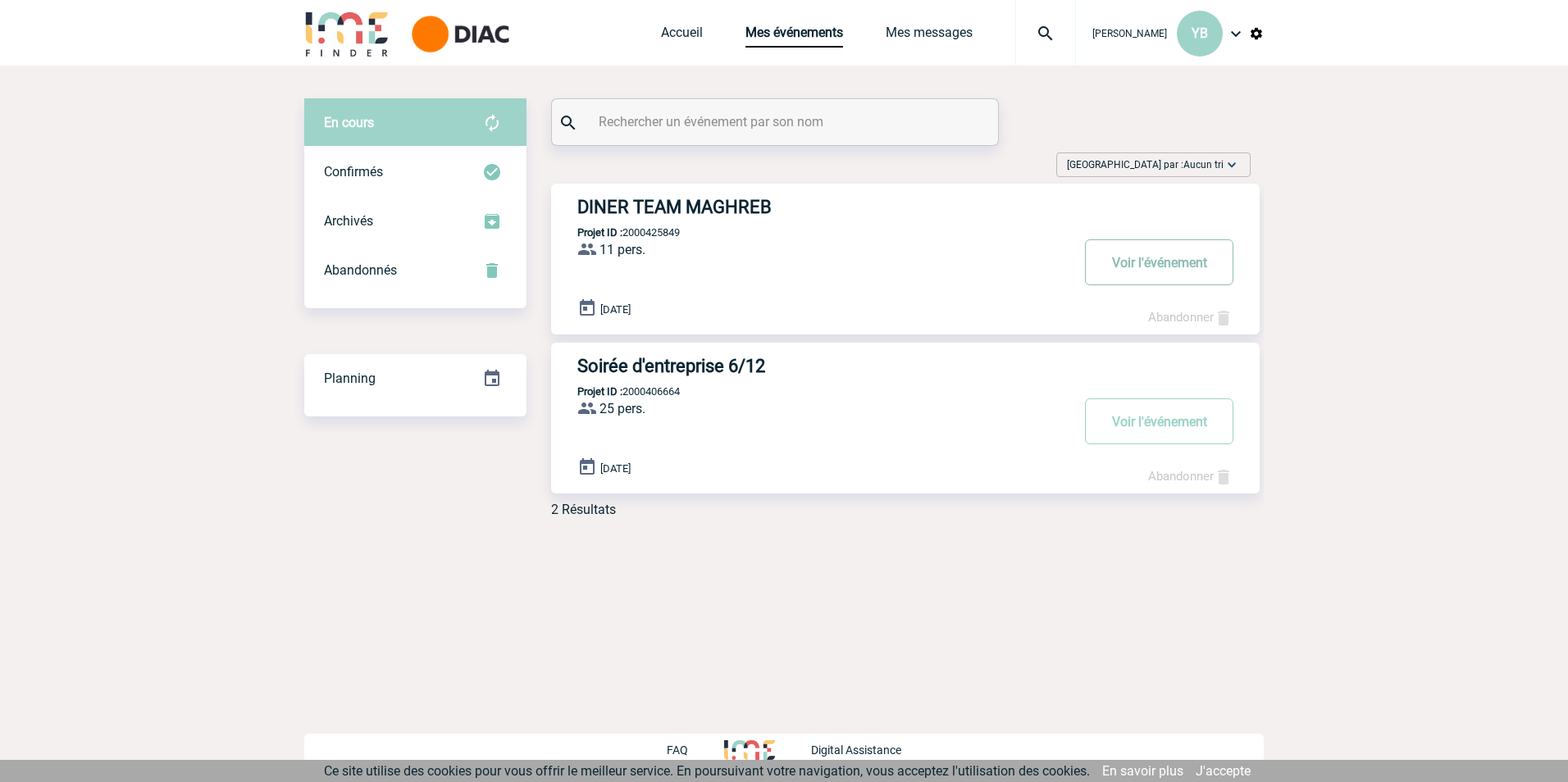
click at [1178, 262] on button "Voir l'événement" at bounding box center [1158, 262] width 148 height 46
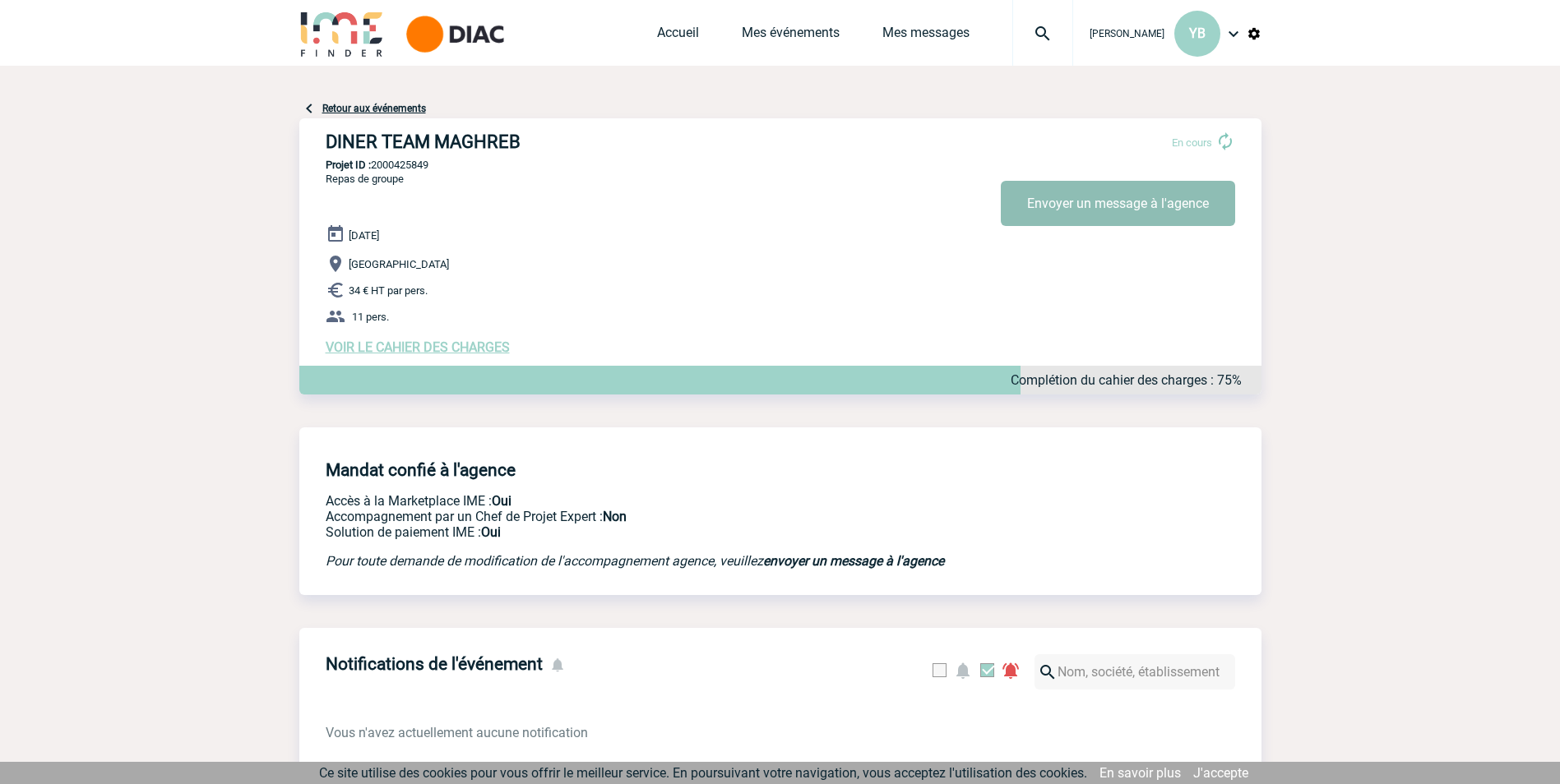
click at [1170, 203] on button "Envoyer un message à l'agence" at bounding box center [1118, 204] width 235 height 46
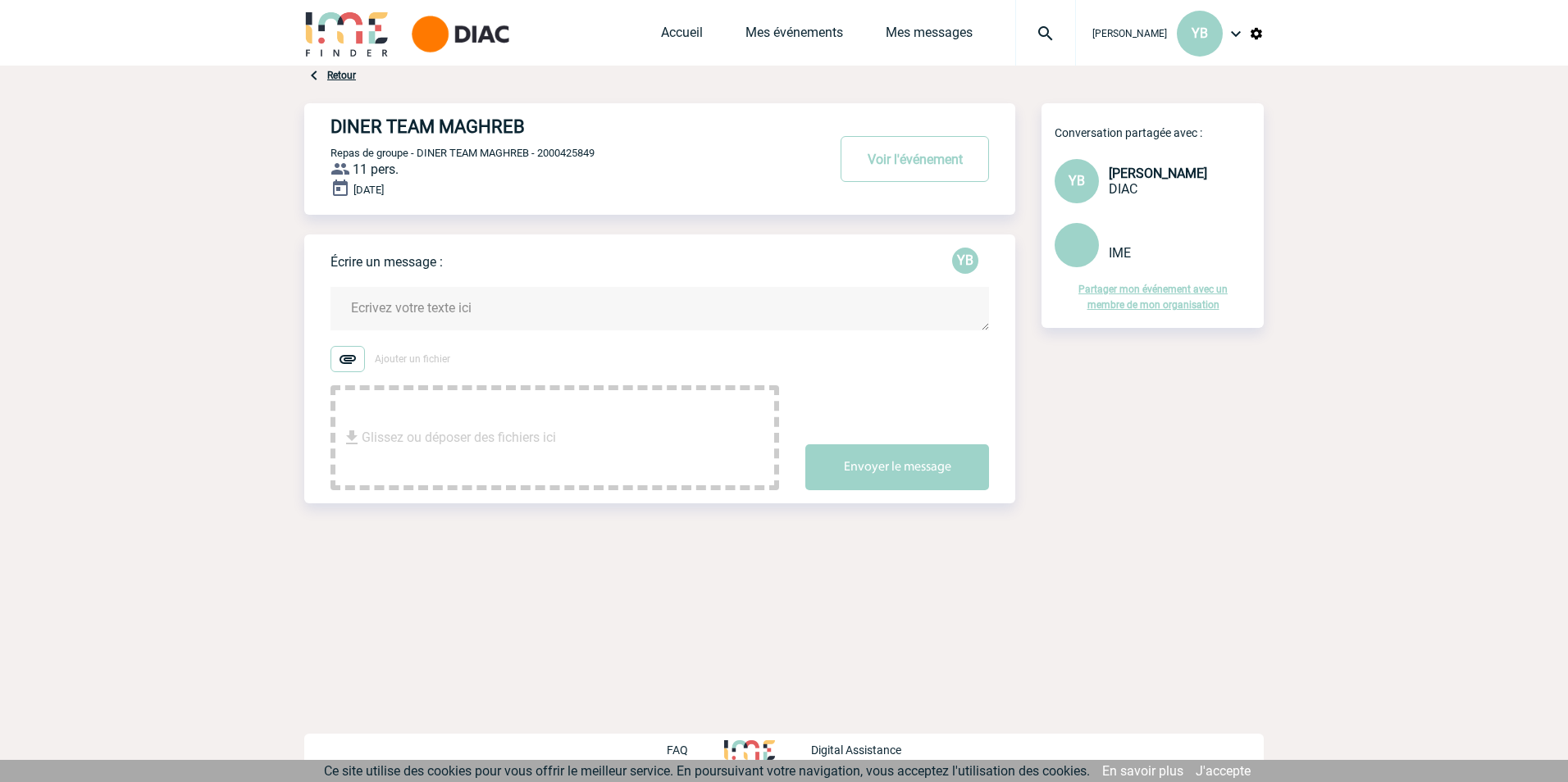
click at [400, 306] on textarea at bounding box center [660, 308] width 659 height 44
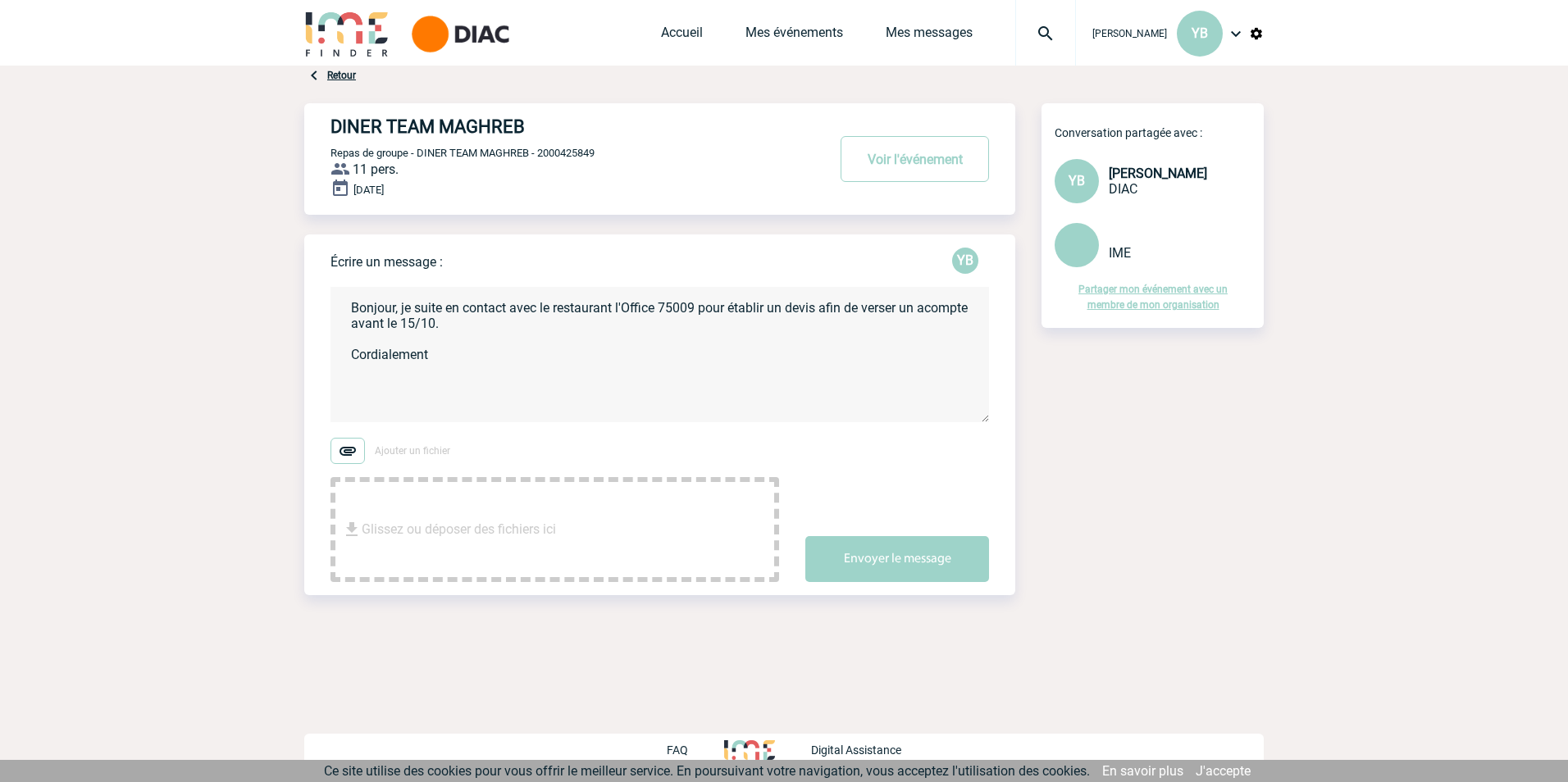
click at [440, 312] on textarea "Bonjour, je suite en contact avec le restaurant l'Office 75009 pour établir un …" at bounding box center [660, 355] width 659 height 135
click at [448, 328] on textarea "Bonjour, je suit en contact avec le restaurant l'Office 75009 pour établir un d…" at bounding box center [660, 355] width 659 height 135
click at [433, 304] on textarea "Bonjour, je suit en contact avec le restaurant l'Office 75009 pour établir un d…" at bounding box center [660, 355] width 659 height 135
click at [434, 306] on textarea "Bonjour, je suit en contact avec le restaurant l'Office 75009 pour établir un d…" at bounding box center [660, 355] width 659 height 135
click at [411, 334] on textarea "Bonjour, je suis en contact avec le restaurant l'Office 75009 pour établir un d…" at bounding box center [660, 355] width 659 height 135
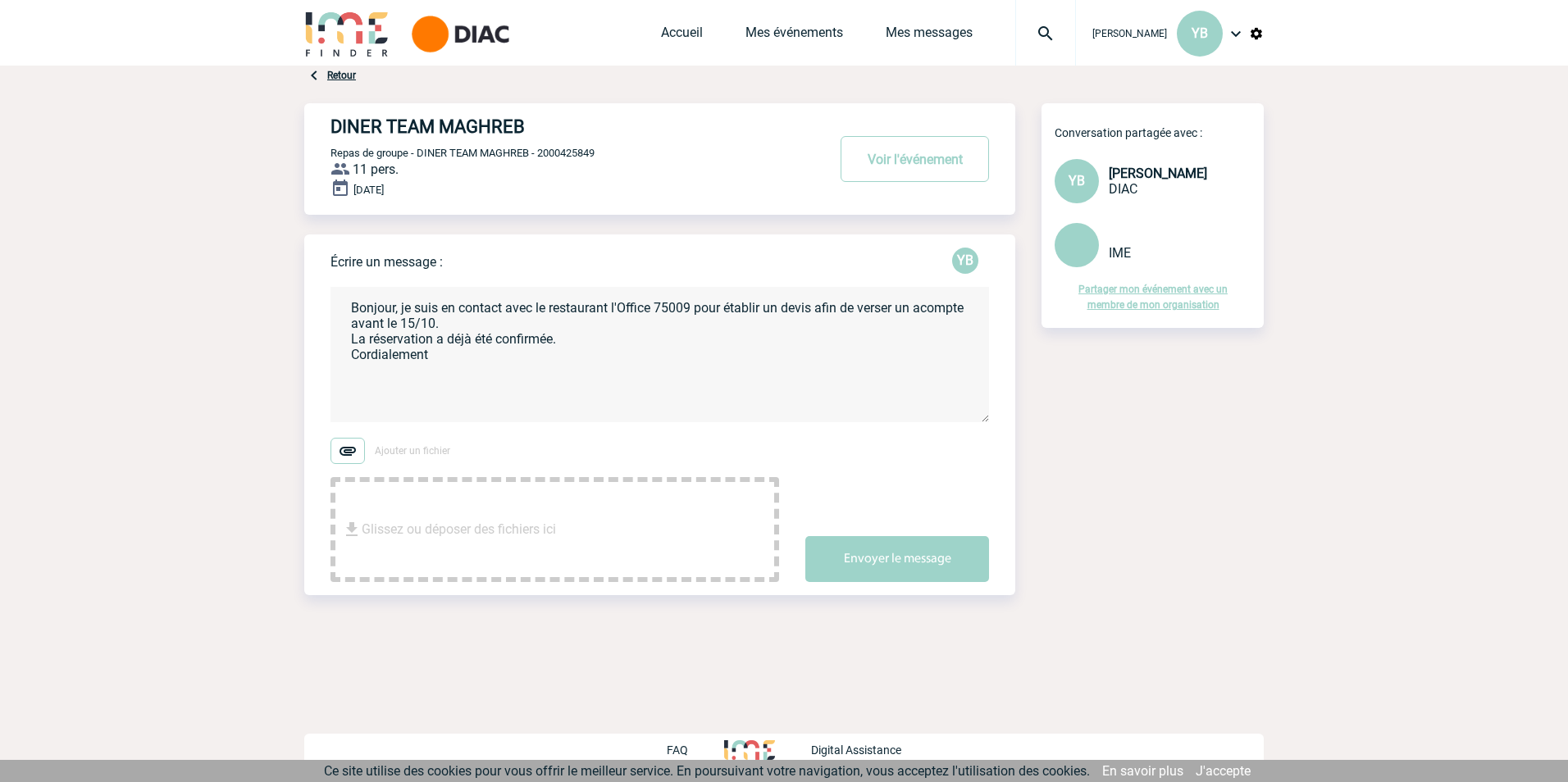
click at [446, 357] on textarea "Bonjour, je suis en contact avec le restaurant l'Office 75009 pour établir un d…" at bounding box center [660, 355] width 659 height 135
type textarea "Bonjour, je suis en contact avec le restaurant l'Office 75009 pour établir un d…"
click at [895, 563] on button "Envoyer le message" at bounding box center [897, 559] width 183 height 46
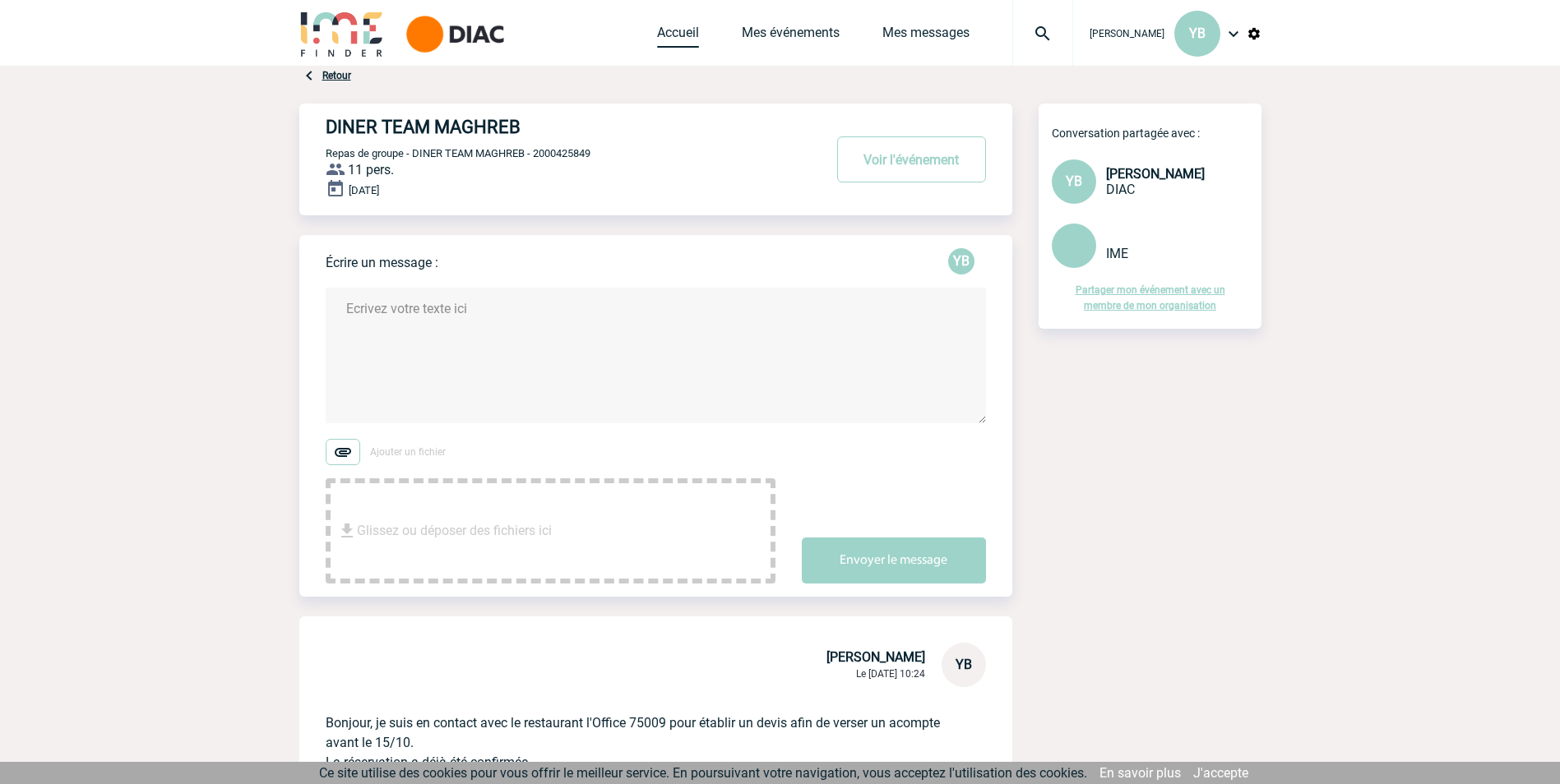
click at [668, 38] on link "Accueil" at bounding box center [678, 36] width 42 height 23
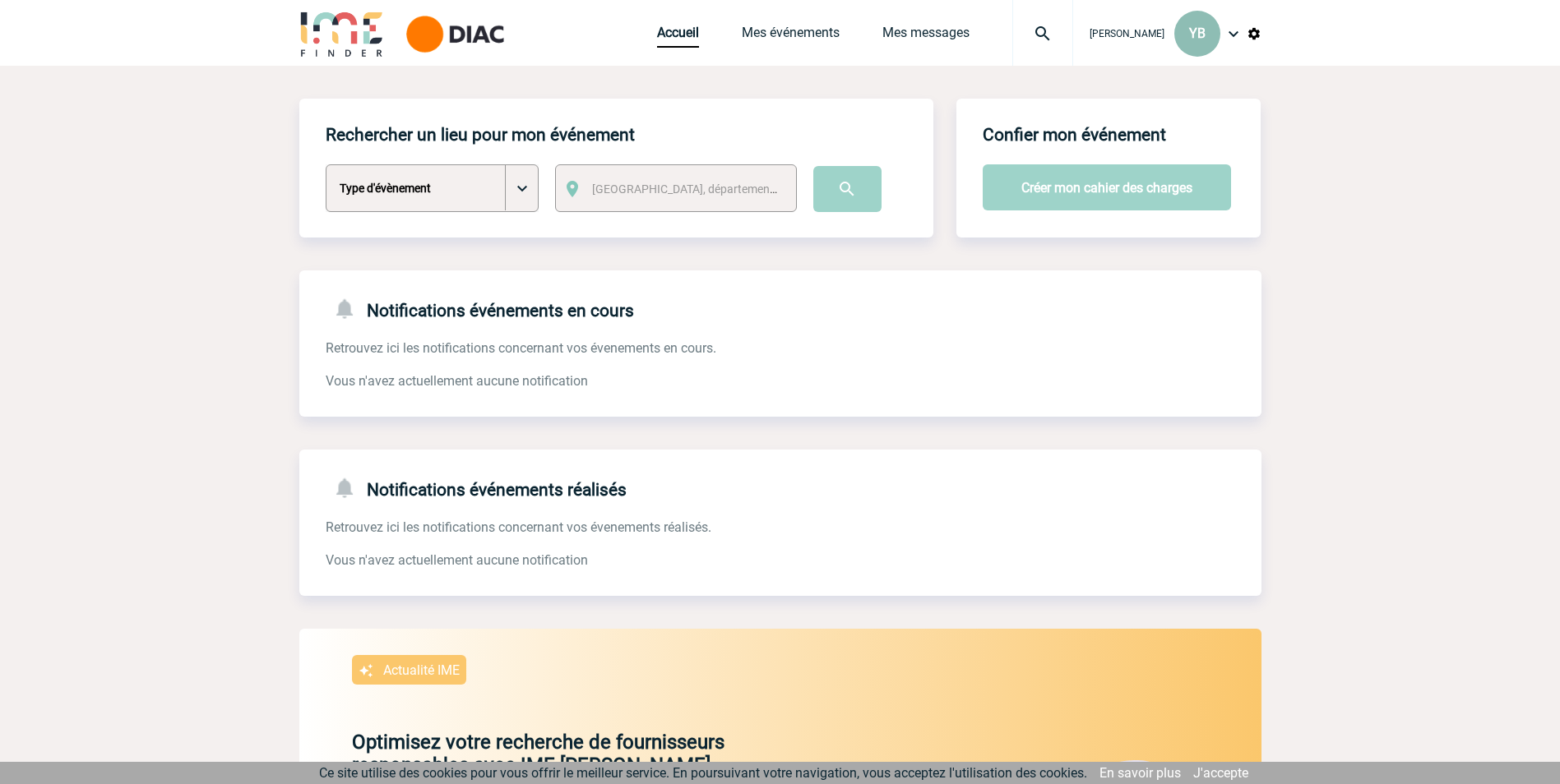
click at [1199, 27] on span "YB" at bounding box center [1197, 33] width 16 height 15
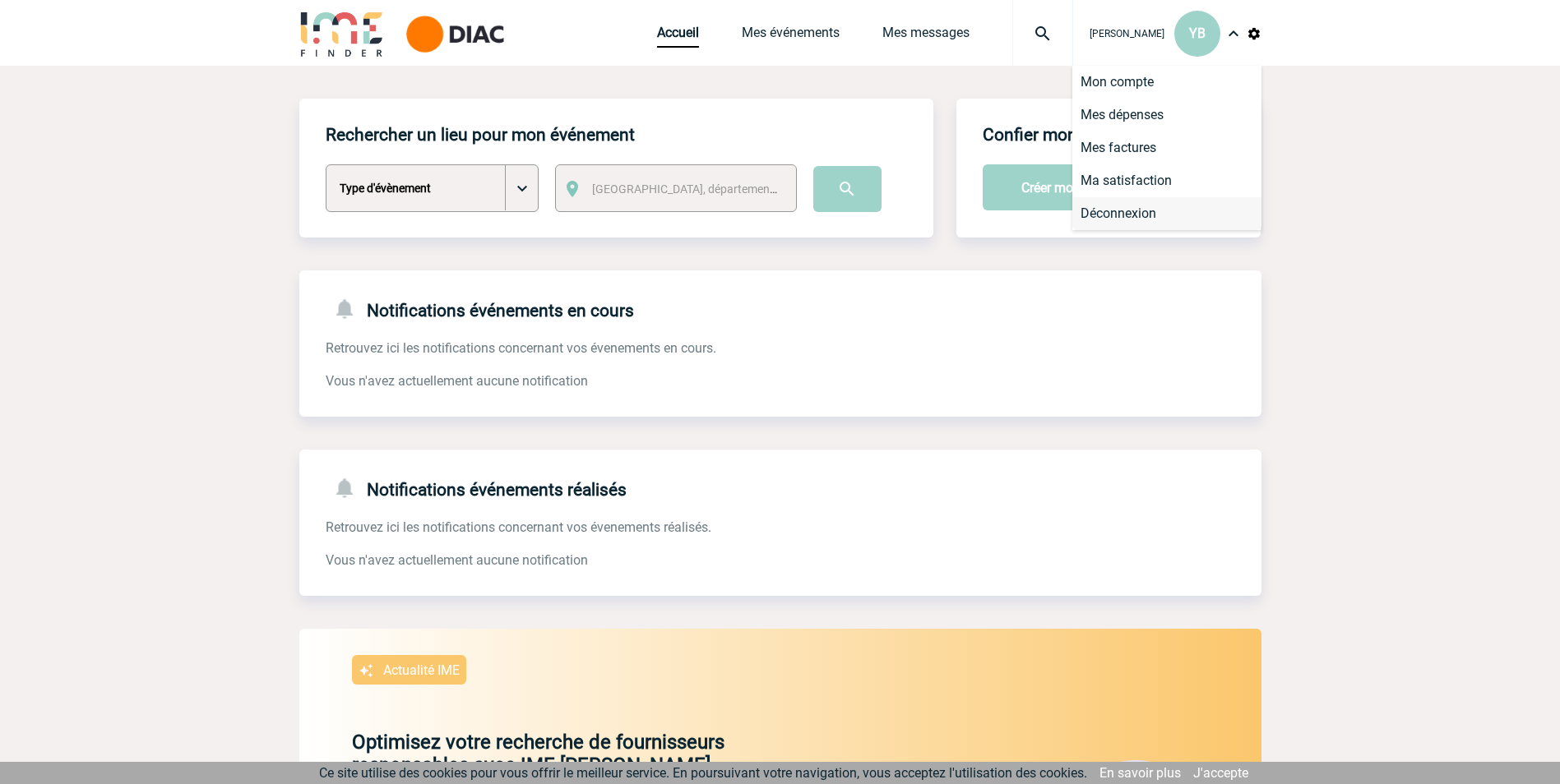
click at [1109, 212] on li "Déconnexion" at bounding box center [1167, 214] width 189 height 33
